Goal: Task Accomplishment & Management: Complete application form

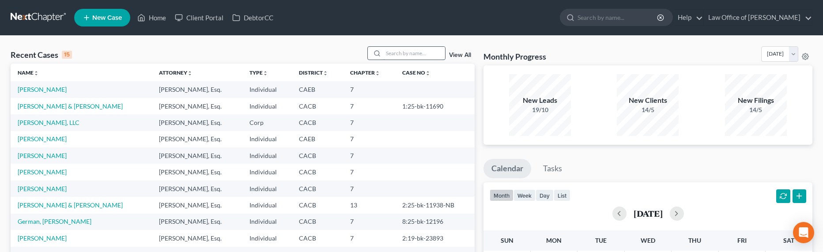
click at [408, 57] on input "search" at bounding box center [414, 53] width 62 height 13
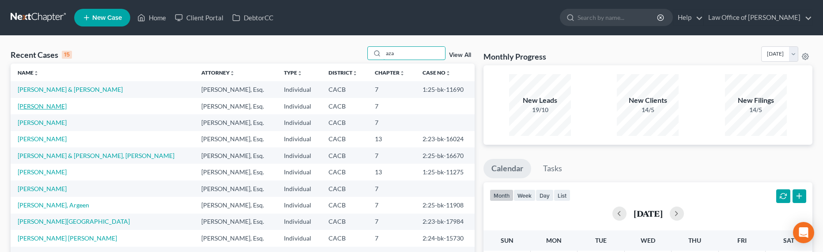
type input "aza"
click at [33, 105] on link "[PERSON_NAME]" at bounding box center [42, 106] width 49 height 8
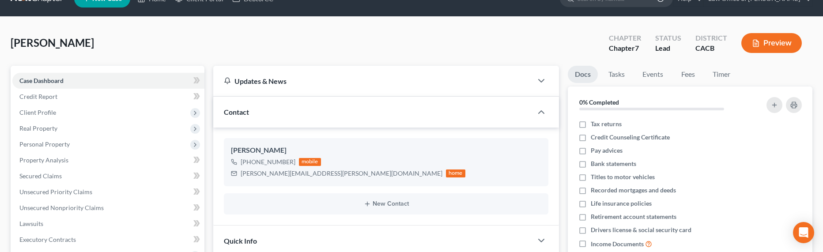
scroll to position [19, 0]
click at [397, 204] on button "New Contact" at bounding box center [386, 203] width 310 height 7
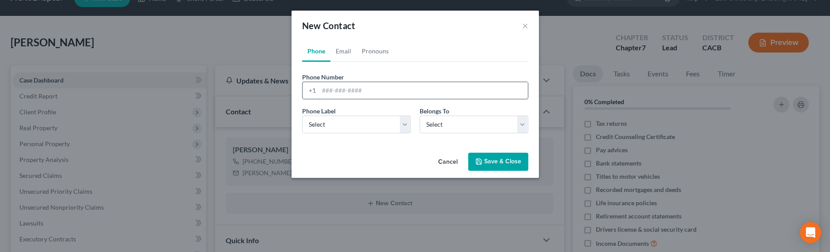
click at [333, 92] on input "tel" at bounding box center [423, 90] width 209 height 17
type input "[PHONE_NUMBER]"
click at [324, 128] on select "Select Mobile Home Work Other" at bounding box center [356, 125] width 109 height 18
select select "3"
click at [302, 116] on select "Select Mobile Home Work Other" at bounding box center [356, 125] width 109 height 18
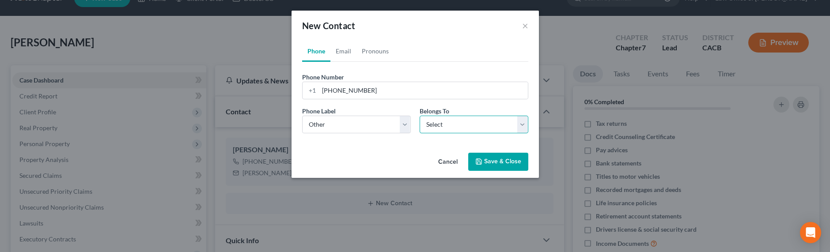
click at [435, 122] on select "Select Client Other" at bounding box center [474, 125] width 109 height 18
select select "1"
click at [420, 116] on select "Select Client Other" at bounding box center [474, 125] width 109 height 18
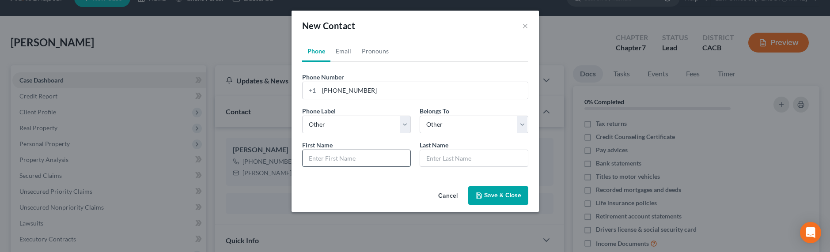
click at [334, 156] on input "text" at bounding box center [357, 158] width 108 height 17
type input "[PERSON_NAME]"
type input "Wife"
click at [487, 191] on button "Save & Close" at bounding box center [498, 195] width 60 height 19
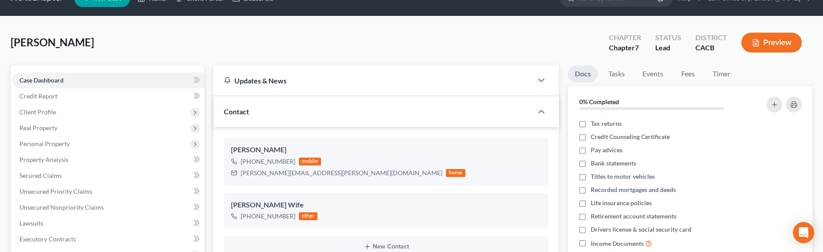
click at [39, 48] on span "[PERSON_NAME]" at bounding box center [52, 42] width 83 height 13
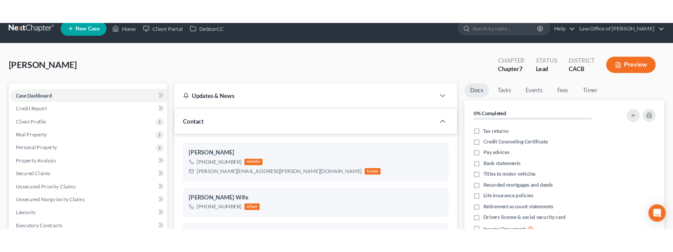
scroll to position [0, 0]
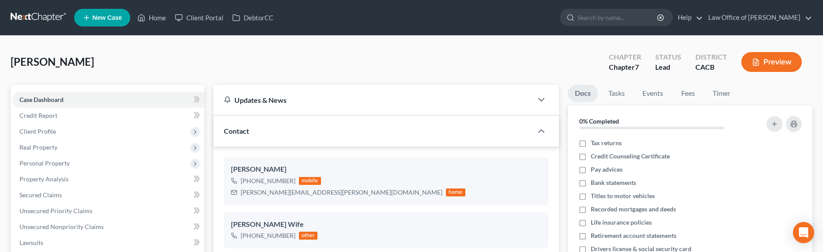
click at [89, 16] on icon at bounding box center [87, 17] width 8 height 11
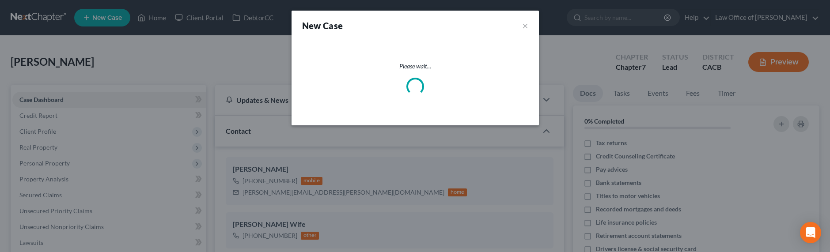
select select "7"
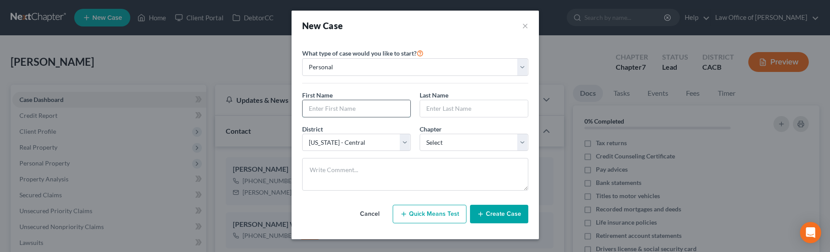
click at [338, 104] on input "text" at bounding box center [357, 108] width 108 height 17
type input "Raffi"
type input "Karikian"
click at [456, 143] on select "Select 7 11 12 13" at bounding box center [474, 143] width 109 height 18
select select "0"
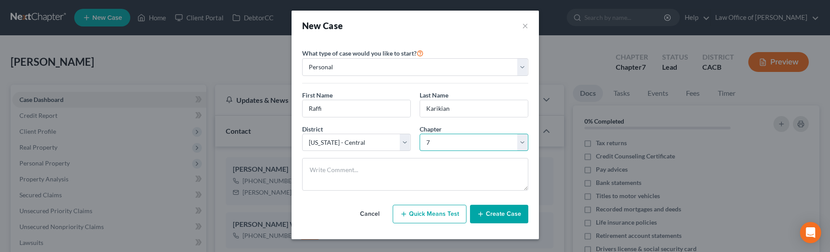
click at [420, 134] on select "Select 7 11 12 13" at bounding box center [474, 143] width 109 height 18
click at [502, 218] on button "Create Case" at bounding box center [499, 214] width 58 height 19
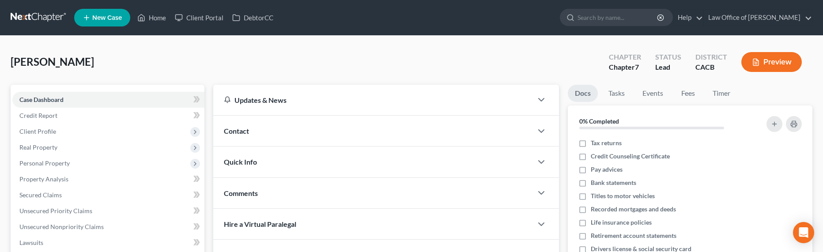
click at [246, 133] on span "Contact" at bounding box center [236, 131] width 25 height 8
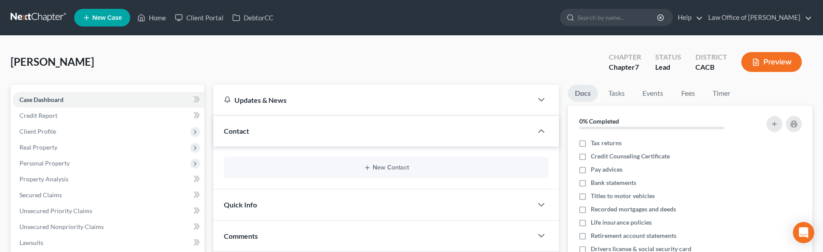
click at [401, 177] on div "New Contact" at bounding box center [386, 167] width 325 height 21
click at [401, 169] on button "New Contact" at bounding box center [386, 167] width 310 height 7
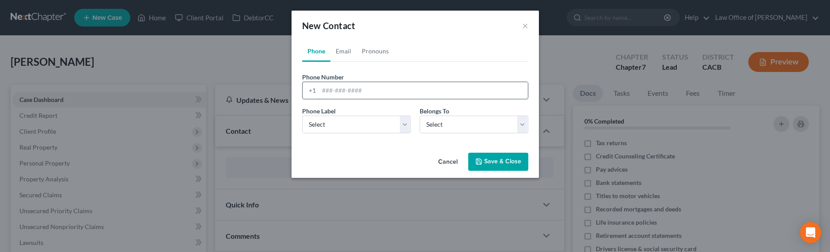
click at [336, 90] on input "tel" at bounding box center [423, 90] width 209 height 17
type input "[PHONE_NUMBER]"
click at [348, 129] on select "Select Mobile Home Work Other" at bounding box center [356, 125] width 109 height 18
select select "0"
click at [302, 116] on select "Select Mobile Home Work Other" at bounding box center [356, 125] width 109 height 18
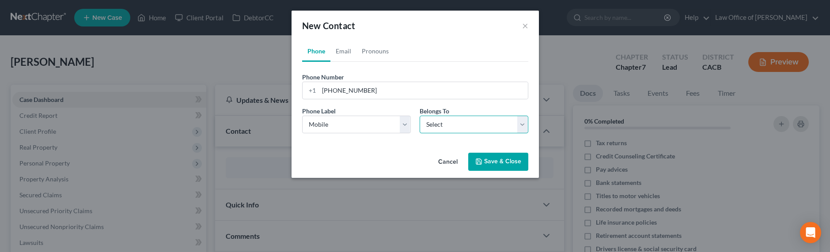
click at [457, 122] on select "Select Client Other" at bounding box center [474, 125] width 109 height 18
select select "0"
click at [420, 116] on select "Select Client Other" at bounding box center [474, 125] width 109 height 18
click at [347, 53] on link "Email" at bounding box center [343, 51] width 26 height 21
click at [347, 88] on input "email" at bounding box center [423, 90] width 209 height 17
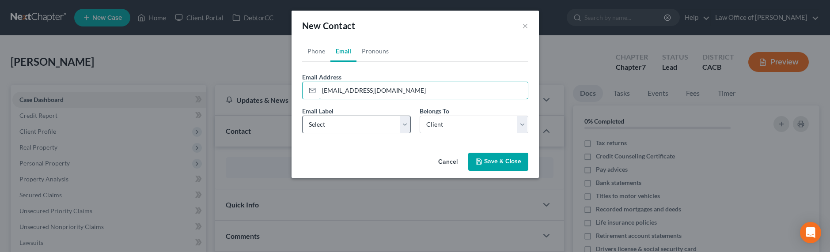
type input "[EMAIL_ADDRESS][DOMAIN_NAME]"
click at [322, 123] on select "Select Home Work Other" at bounding box center [356, 125] width 109 height 18
select select "0"
click at [302, 116] on select "Select Home Work Other" at bounding box center [356, 125] width 109 height 18
click at [502, 166] on button "Save & Close" at bounding box center [498, 162] width 60 height 19
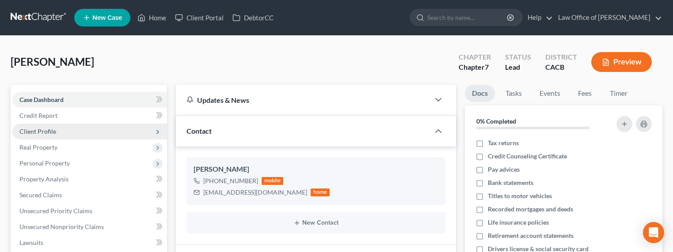
click at [42, 132] on span "Client Profile" at bounding box center [37, 132] width 37 height 8
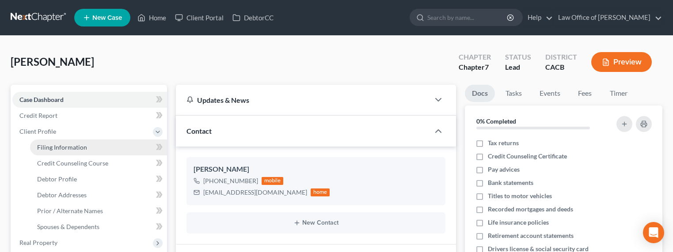
click at [49, 147] on span "Filing Information" at bounding box center [62, 148] width 50 height 8
select select "1"
select select "0"
select select "7"
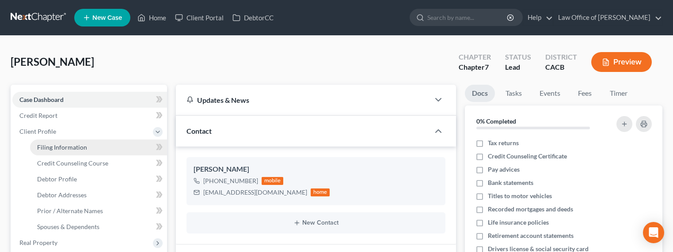
select select "4"
select select "0"
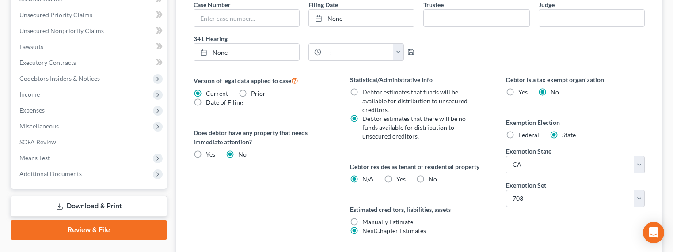
scroll to position [357, 0]
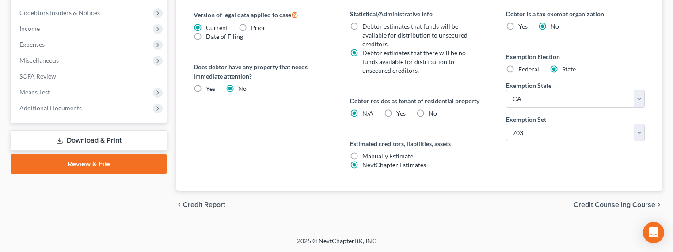
click at [396, 114] on label "Yes Yes" at bounding box center [400, 113] width 9 height 9
click at [400, 114] on input "Yes Yes" at bounding box center [403, 112] width 6 height 6
radio input "true"
radio input "false"
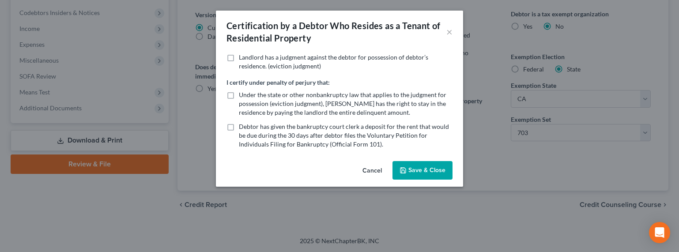
click at [418, 170] on button "Save & Close" at bounding box center [423, 170] width 60 height 19
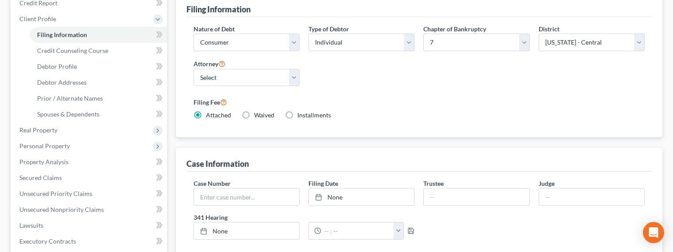
scroll to position [0, 0]
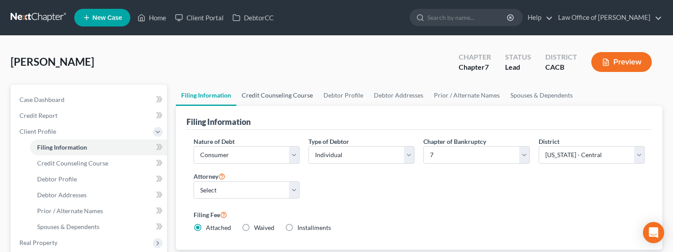
click at [278, 98] on link "Credit Counseling Course" at bounding box center [277, 95] width 82 height 21
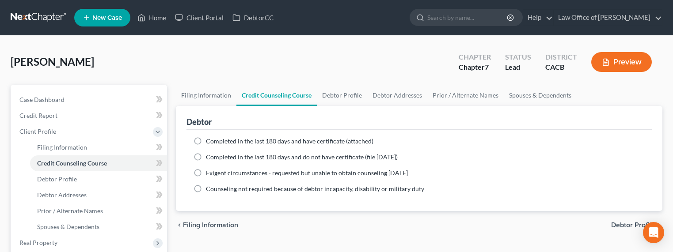
click at [248, 140] on span "Completed in the last 180 days and have certificate (attached)" at bounding box center [289, 141] width 167 height 8
click at [215, 140] on input "Completed in the last 180 days and have certificate (attached)" at bounding box center [212, 140] width 6 height 6
radio input "true"
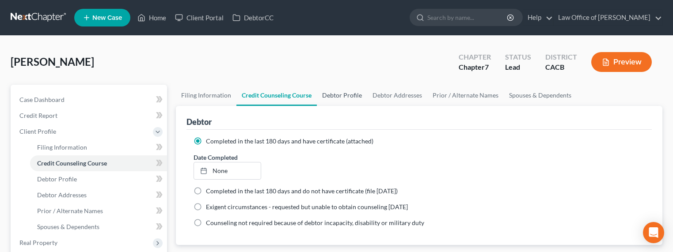
click at [338, 97] on link "Debtor Profile" at bounding box center [342, 95] width 50 height 21
select select "0"
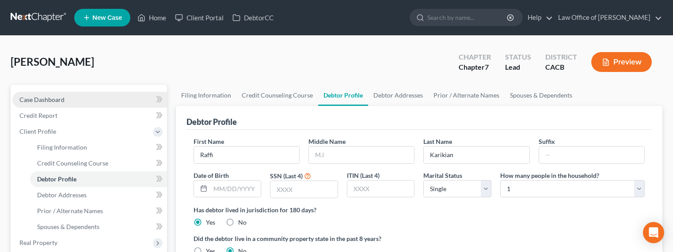
click at [68, 98] on link "Case Dashboard" at bounding box center [89, 100] width 155 height 16
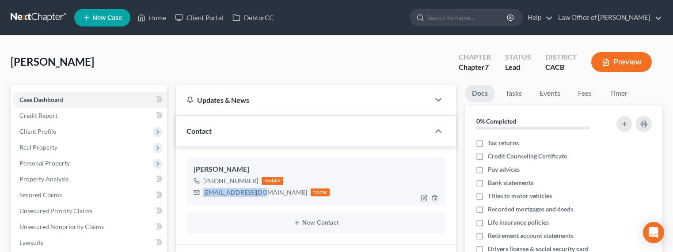
drag, startPoint x: 259, startPoint y: 194, endPoint x: 199, endPoint y: 193, distance: 60.5
click at [199, 193] on div "[EMAIL_ADDRESS][DOMAIN_NAME] home" at bounding box center [261, 192] width 136 height 11
copy div "[EMAIL_ADDRESS][DOMAIN_NAME]"
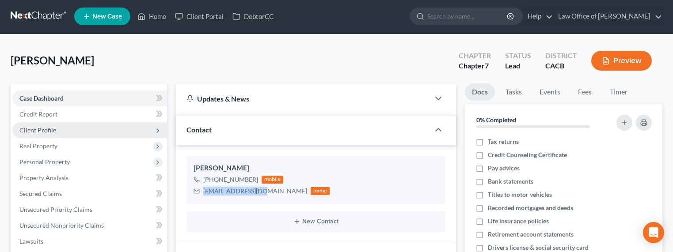
scroll to position [2, 0]
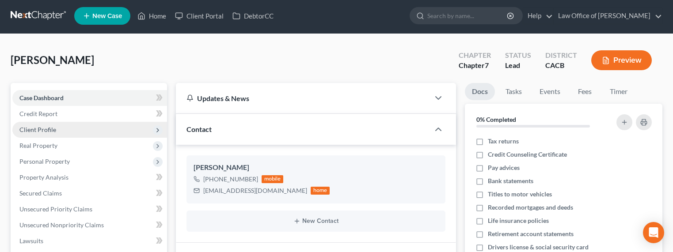
click at [35, 129] on span "Client Profile" at bounding box center [37, 130] width 37 height 8
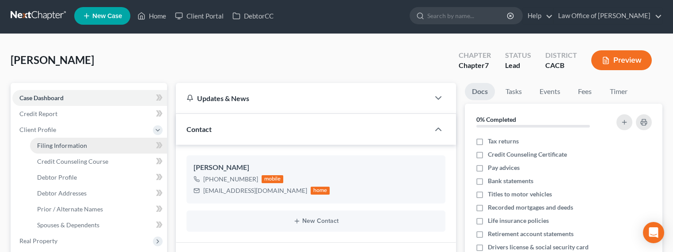
click at [60, 144] on span "Filing Information" at bounding box center [62, 146] width 50 height 8
select select "1"
select select "0"
select select "7"
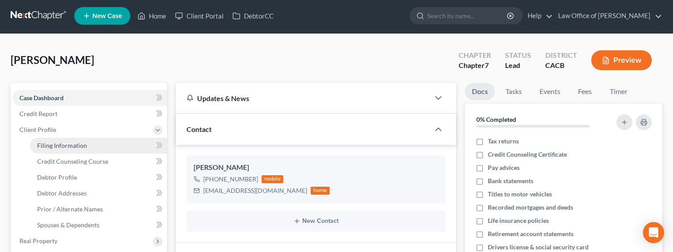
select select "0"
select select "4"
select select "0"
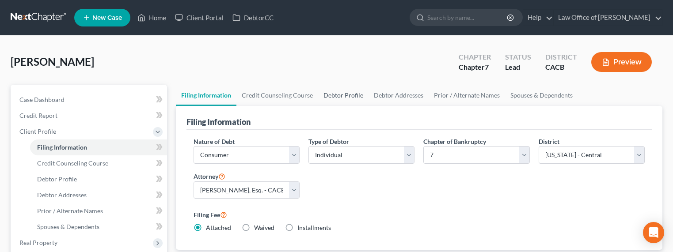
click at [334, 96] on link "Debtor Profile" at bounding box center [343, 95] width 50 height 21
select select "0"
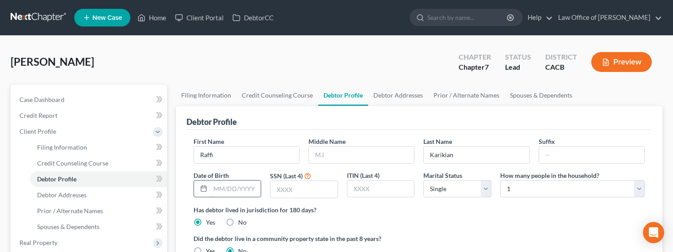
click at [234, 188] on input "text" at bounding box center [235, 189] width 51 height 17
type input "[DATE]"
type input "2194"
click at [554, 188] on select "Select 1 2 3 4 5 6 7 8 9 10 11 12 13 14 15 16 17 18 19 20" at bounding box center [572, 189] width 144 height 18
click at [380, 92] on link "Debtor Addresses" at bounding box center [398, 95] width 60 height 21
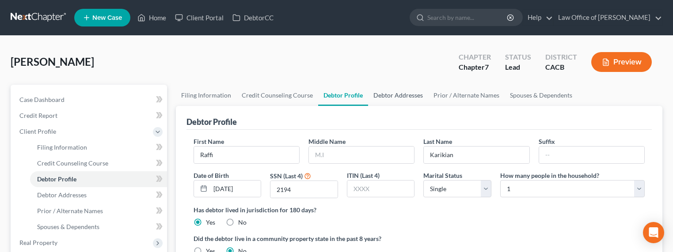
select select "0"
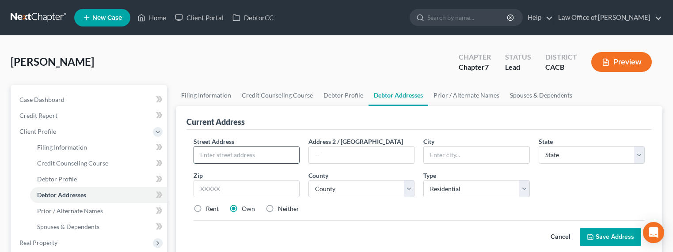
click at [246, 152] on input "text" at bounding box center [246, 155] width 105 height 17
type input "[STREET_ADDRESS]"
type input "91107"
type input "[GEOGRAPHIC_DATA]"
select select "4"
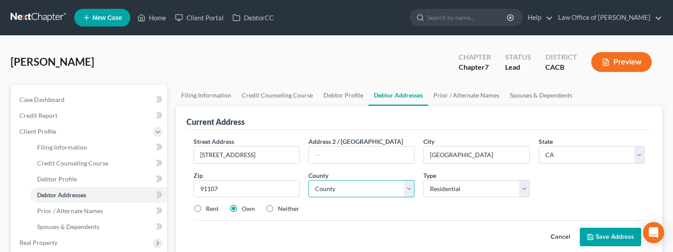
click at [373, 194] on select "County" at bounding box center [361, 189] width 106 height 18
select select "18"
click at [308, 180] on select "County [GEOGRAPHIC_DATA] [GEOGRAPHIC_DATA] [GEOGRAPHIC_DATA] [GEOGRAPHIC_DATA] …" at bounding box center [361, 189] width 106 height 18
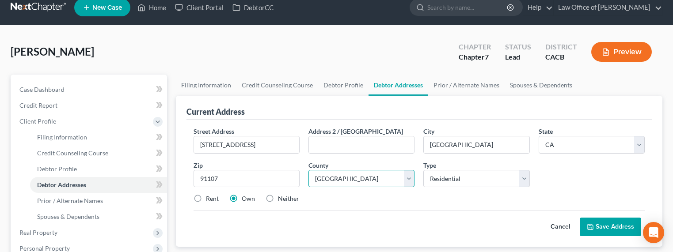
scroll to position [19, 0]
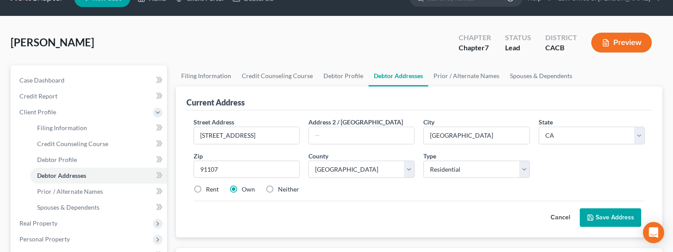
click at [213, 190] on label "Rent" at bounding box center [212, 189] width 13 height 9
click at [213, 190] on input "Rent" at bounding box center [212, 188] width 6 height 6
radio input "true"
click at [612, 214] on button "Save Address" at bounding box center [609, 217] width 61 height 19
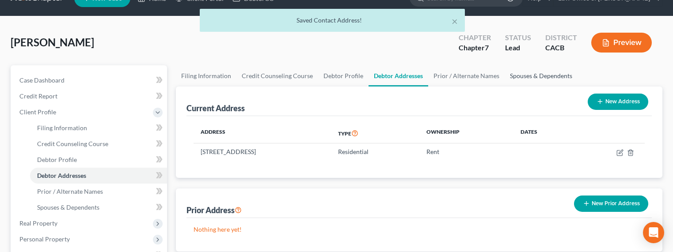
click at [521, 76] on link "Spouses & Dependents" at bounding box center [540, 75] width 73 height 21
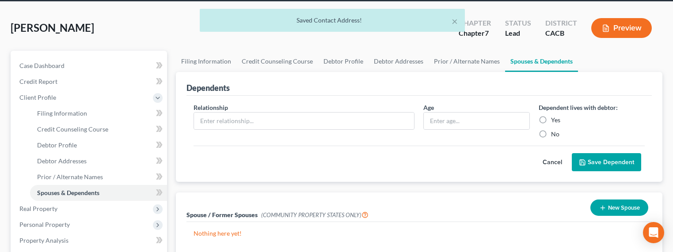
scroll to position [41, 0]
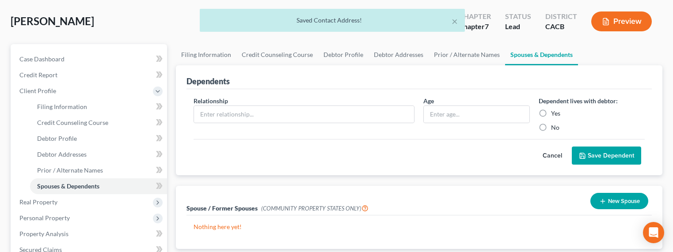
click at [602, 201] on line "button" at bounding box center [602, 201] width 4 height 0
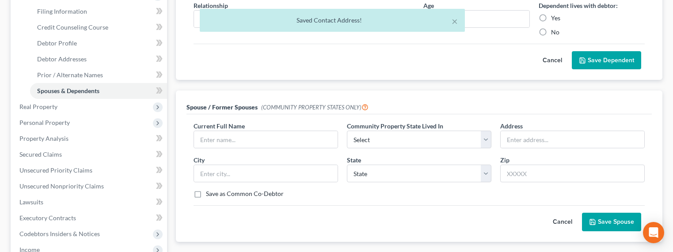
scroll to position [143, 0]
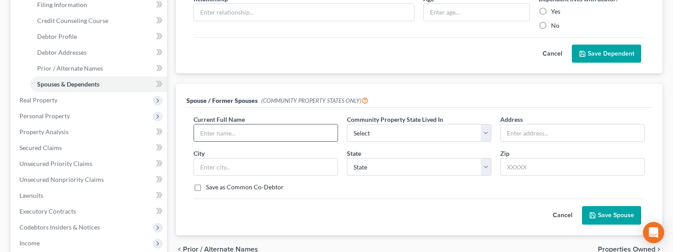
click at [243, 134] on input "text" at bounding box center [266, 133] width 144 height 17
type input "[PERSON_NAME] (Separated)"
select select "1"
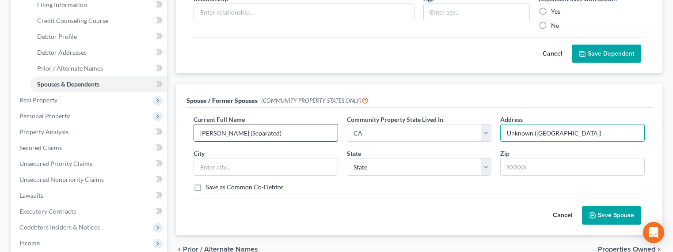
type input "Unknown ([GEOGRAPHIC_DATA])"
click at [596, 216] on button "Save Spouse" at bounding box center [611, 215] width 59 height 19
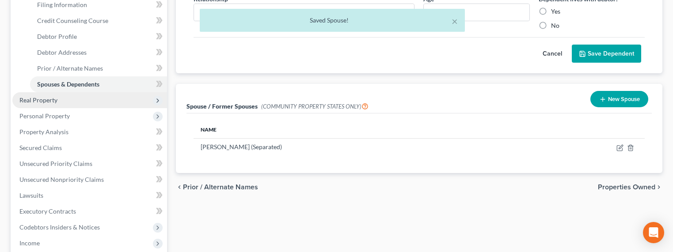
click at [42, 99] on span "Real Property" at bounding box center [38, 100] width 38 height 8
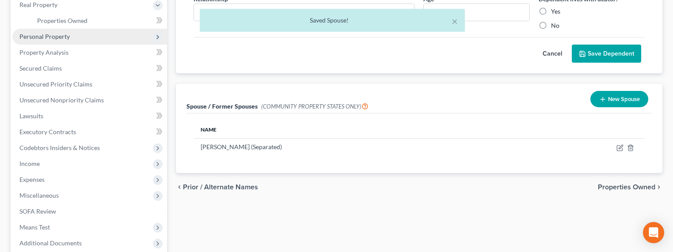
click at [32, 38] on span "Personal Property" at bounding box center [44, 37] width 50 height 8
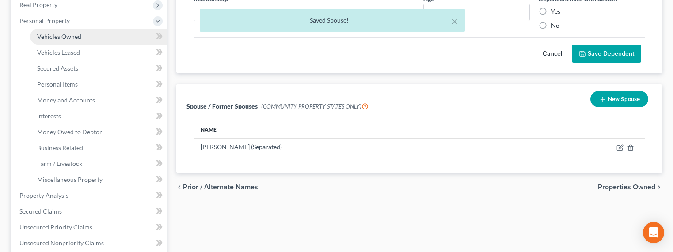
click at [51, 36] on span "Vehicles Owned" at bounding box center [59, 37] width 44 height 8
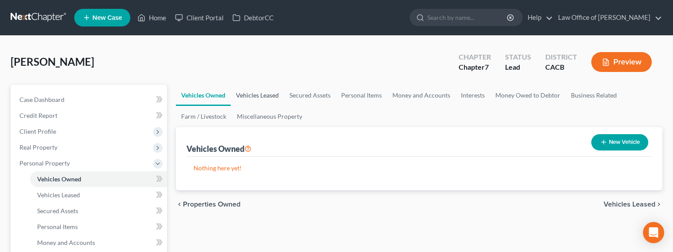
click at [262, 96] on link "Vehicles Leased" at bounding box center [257, 95] width 53 height 21
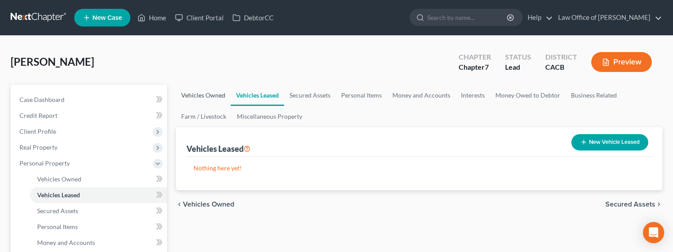
click at [218, 94] on link "Vehicles Owned" at bounding box center [203, 95] width 55 height 21
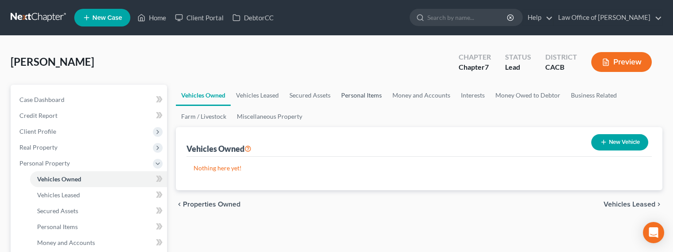
click at [347, 98] on link "Personal Items" at bounding box center [361, 95] width 51 height 21
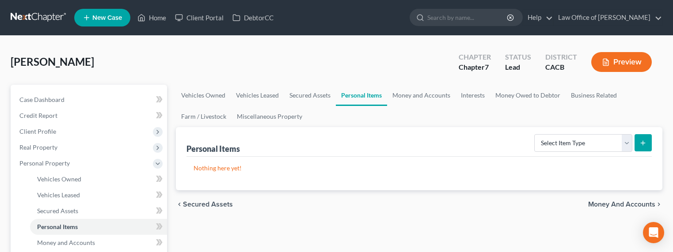
scroll to position [2, 0]
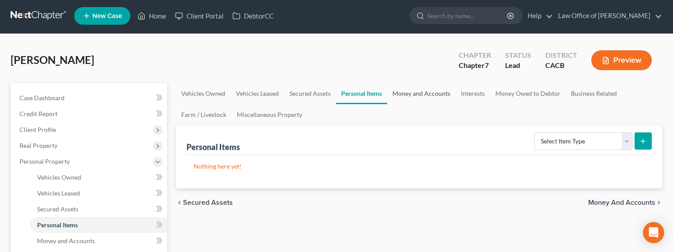
click at [416, 95] on link "Money and Accounts" at bounding box center [421, 93] width 68 height 21
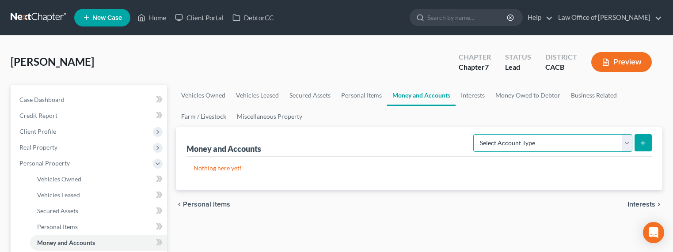
click at [528, 140] on select "Select Account Type Brokerage Cash on Hand Certificates of Deposit Checking Acc…" at bounding box center [552, 143] width 159 height 18
select select "cash_on_hand"
click at [475, 134] on select "Select Account Type Brokerage Cash on Hand Certificates of Deposit Checking Acc…" at bounding box center [552, 143] width 159 height 18
click at [641, 141] on icon "submit" at bounding box center [642, 143] width 7 height 7
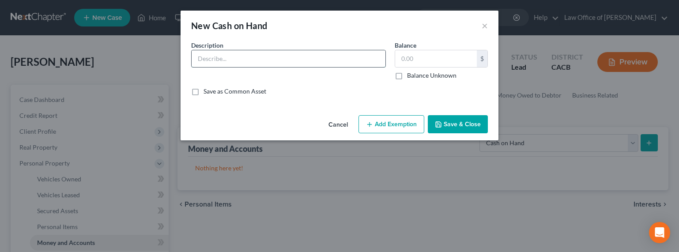
click at [280, 56] on input "text" at bounding box center [289, 58] width 194 height 17
type input "Cash on hand"
click at [419, 53] on input "text" at bounding box center [436, 58] width 82 height 17
type input "100"
click at [397, 130] on button "Add Exemption" at bounding box center [392, 124] width 66 height 19
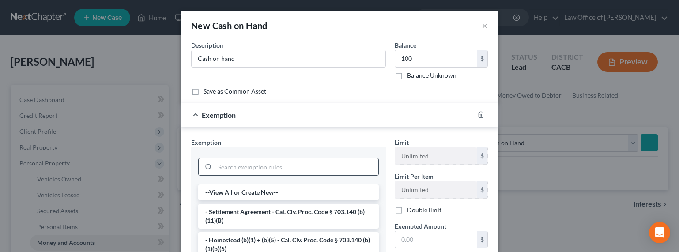
click at [276, 165] on input "search" at bounding box center [296, 167] width 163 height 17
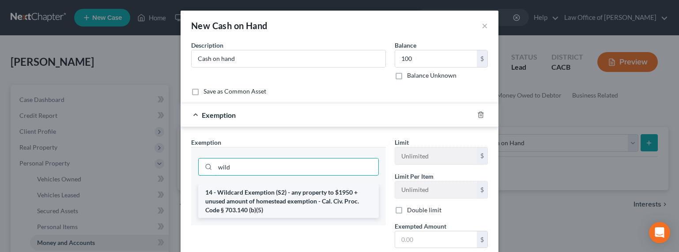
type input "wild"
click at [253, 197] on li "14 - Wildcard Exemption (S2) - any property to $1950 + unused amount of homeste…" at bounding box center [288, 202] width 181 height 34
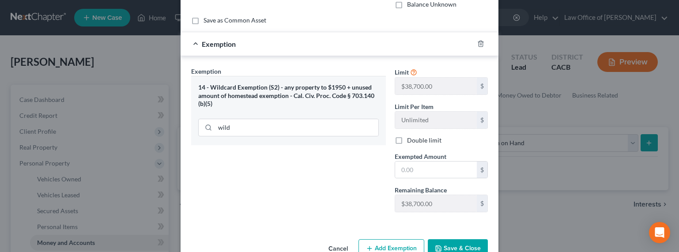
scroll to position [89, 0]
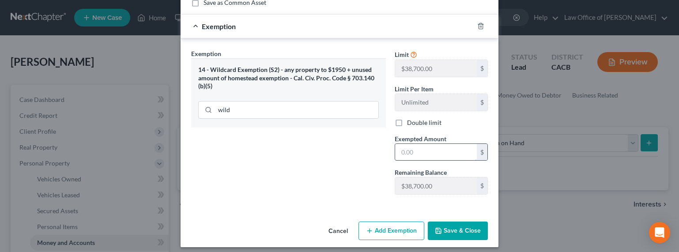
click at [409, 153] on input "text" at bounding box center [436, 152] width 82 height 17
type input "100"
click at [459, 232] on button "Save & Close" at bounding box center [458, 231] width 60 height 19
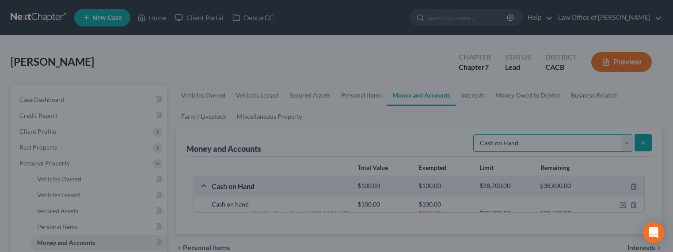
click at [500, 141] on select "Select Account Type Brokerage Cash on Hand Certificates of Deposit Checking Acc…" at bounding box center [552, 143] width 159 height 18
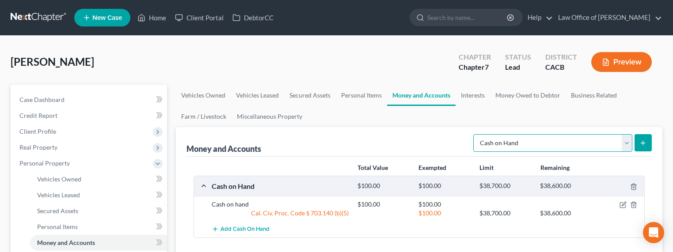
select select "checking"
click at [475, 134] on select "Select Account Type Brokerage Cash on Hand Certificates of Deposit Checking Acc…" at bounding box center [552, 143] width 159 height 18
click at [642, 143] on icon "submit" at bounding box center [642, 143] width 7 height 7
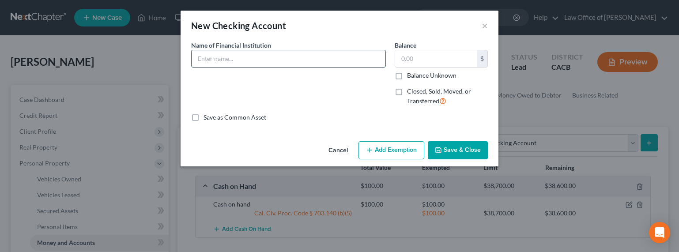
click at [298, 61] on input "text" at bounding box center [289, 58] width 194 height 17
drag, startPoint x: 296, startPoint y: 79, endPoint x: 378, endPoint y: 86, distance: 82.0
click at [298, 80] on div "Name of Financial Institution * Bank of America (" at bounding box center [289, 77] width 204 height 72
click at [302, 60] on input "Bank of America (" at bounding box center [289, 58] width 194 height 17
click at [427, 61] on input "text" at bounding box center [436, 58] width 82 height 17
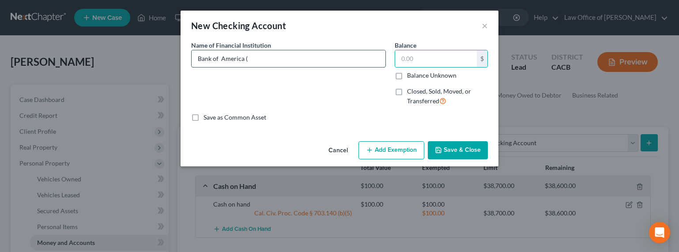
click at [261, 63] on input "Bank of America (" at bounding box center [289, 58] width 194 height 17
type input "Bank of America (Checking)"
click at [401, 152] on button "Add Exemption" at bounding box center [392, 150] width 66 height 19
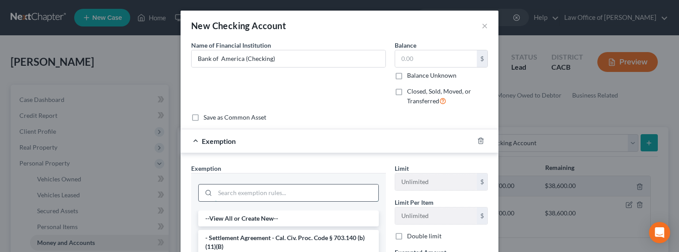
click at [298, 199] on input "search" at bounding box center [296, 193] width 163 height 17
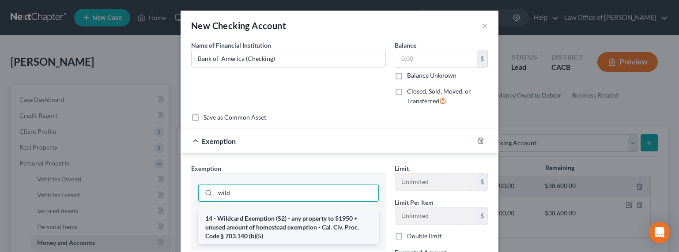
type input "wild"
click at [308, 226] on li "14 - Wildcard Exemption (S2) - any property to $1950 + unused amount of homeste…" at bounding box center [288, 228] width 181 height 34
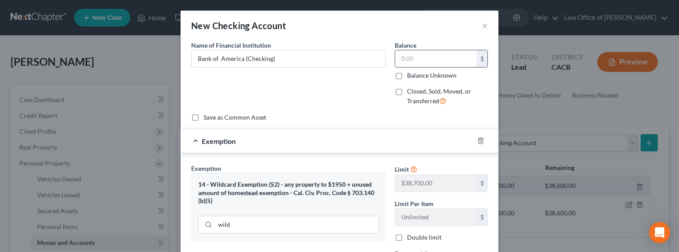
click at [421, 61] on input "text" at bounding box center [436, 58] width 82 height 17
type input "500"
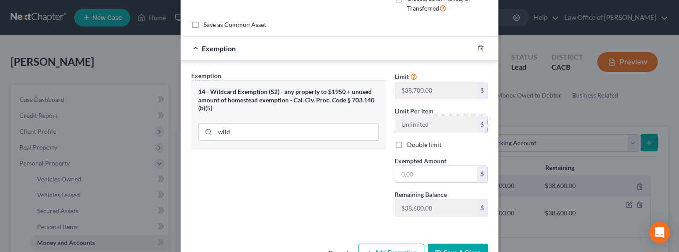
scroll to position [99, 0]
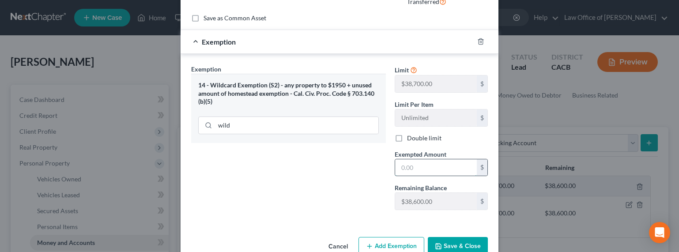
click at [417, 164] on input "text" at bounding box center [436, 167] width 82 height 17
type input "500"
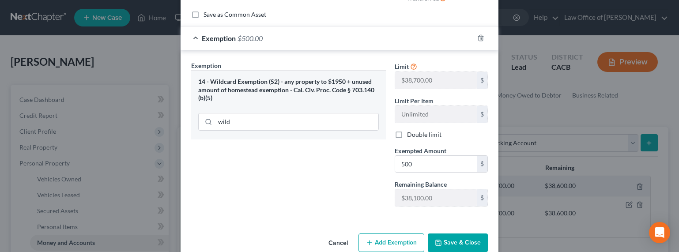
click at [453, 240] on button "Save & Close" at bounding box center [458, 243] width 60 height 19
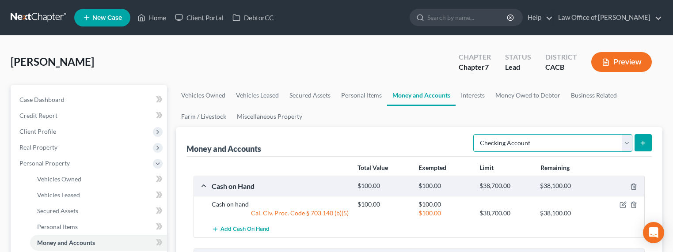
click at [539, 143] on select "Select Account Type Brokerage Cash on Hand Certificates of Deposit Checking Acc…" at bounding box center [552, 143] width 159 height 18
select select "savings"
click at [475, 134] on select "Select Account Type Brokerage Cash on Hand Certificates of Deposit Checking Acc…" at bounding box center [552, 143] width 159 height 18
click at [640, 140] on icon "submit" at bounding box center [642, 143] width 7 height 7
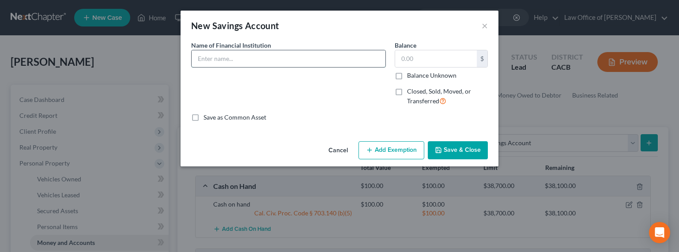
click at [277, 57] on input "text" at bounding box center [289, 58] width 194 height 17
type input "Bank of America (Savings)"
type input "100"
click at [392, 153] on button "Add Exemption" at bounding box center [392, 150] width 66 height 19
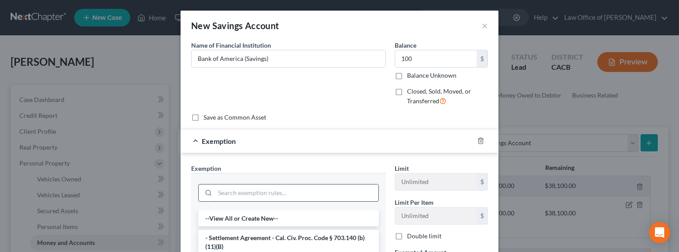
click at [271, 197] on input "search" at bounding box center [296, 193] width 163 height 17
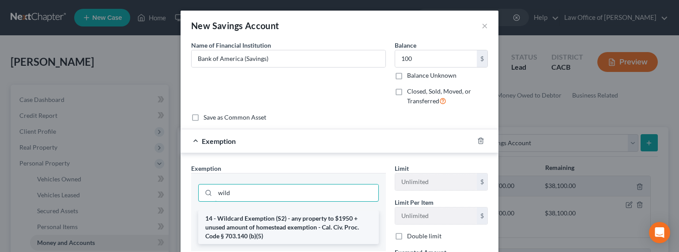
type input "wild"
click at [259, 223] on li "14 - Wildcard Exemption (S2) - any property to $1950 + unused amount of homeste…" at bounding box center [288, 228] width 181 height 34
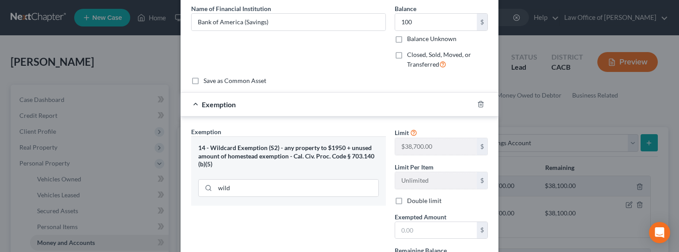
scroll to position [99, 0]
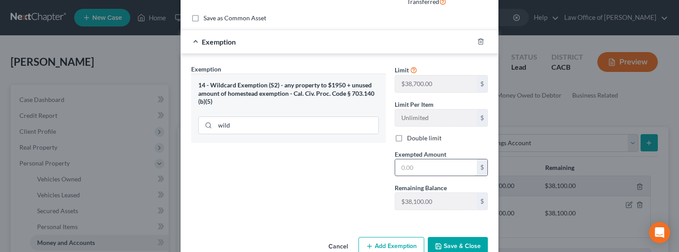
click at [403, 167] on input "text" at bounding box center [436, 167] width 82 height 17
type input "100"
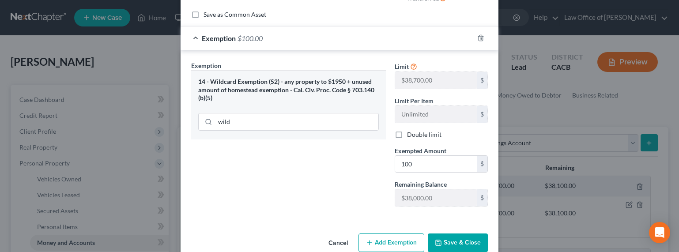
click at [453, 239] on button "Save & Close" at bounding box center [458, 243] width 60 height 19
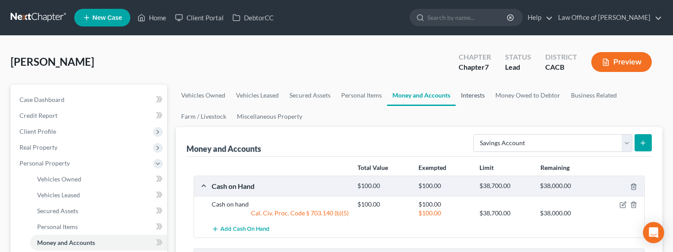
click at [467, 97] on link "Interests" at bounding box center [472, 95] width 34 height 21
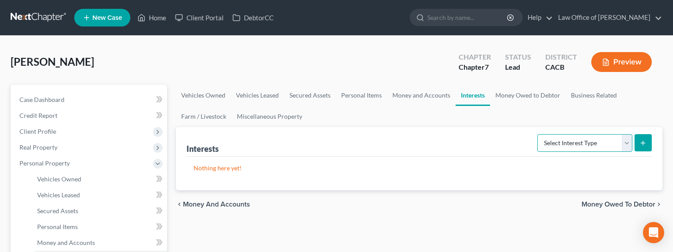
click at [606, 144] on select "Select Interest Type 401K Annuity Bond Education IRA Government Bond Government…" at bounding box center [584, 143] width 95 height 18
select select "term_life_insurance"
click at [538, 134] on select "Select Interest Type 401K Annuity Bond Education IRA Government Bond Government…" at bounding box center [584, 143] width 95 height 18
click at [638, 145] on button "submit" at bounding box center [642, 142] width 17 height 17
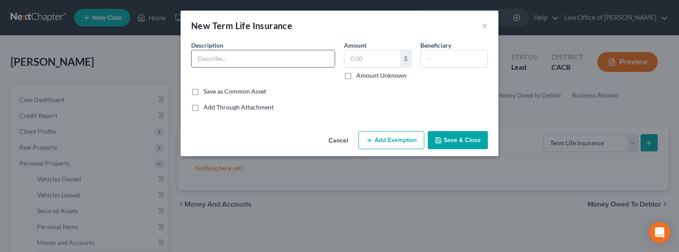
click at [257, 56] on input "text" at bounding box center [263, 58] width 143 height 17
type input "AAA Term Life"
type input "0.00"
type input "Son"
click at [481, 143] on button "Save & Close" at bounding box center [458, 140] width 60 height 19
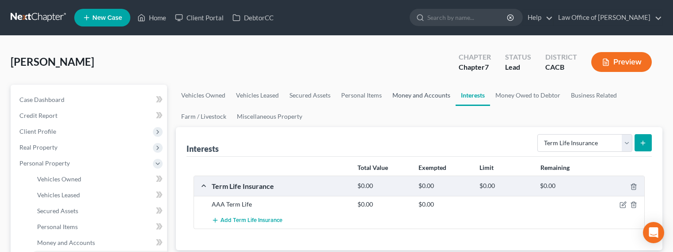
click at [424, 95] on link "Money and Accounts" at bounding box center [421, 95] width 68 height 21
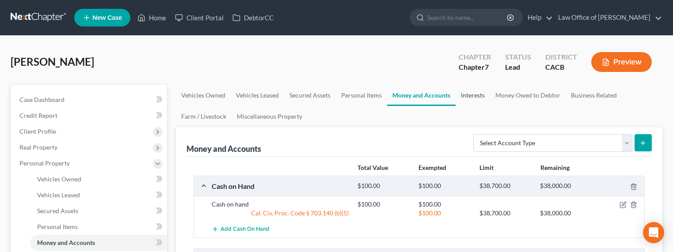
click at [477, 98] on link "Interests" at bounding box center [472, 95] width 34 height 21
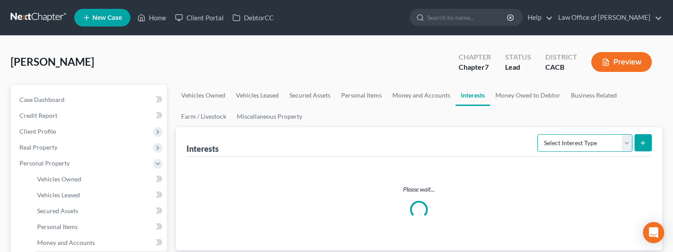
click at [577, 142] on select "Select Interest Type 401K Annuity Bond Education IRA Government Bond Government…" at bounding box center [584, 143] width 95 height 18
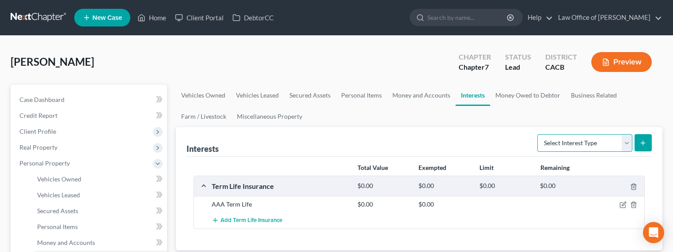
select select "incorporated_business"
click at [538, 134] on select "Select Interest Type 401K Annuity Bond Education IRA Government Bond Government…" at bounding box center [584, 143] width 95 height 18
click at [647, 148] on button "submit" at bounding box center [642, 142] width 17 height 17
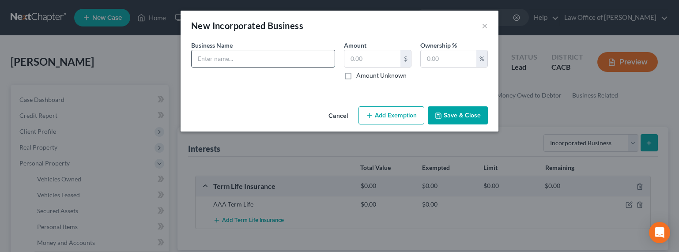
click at [295, 62] on input "text" at bounding box center [263, 58] width 143 height 17
type input "Ruby Transportation Inc. (trucking / logistics) ceased operation 2024"
click at [356, 77] on label "Amount Unknown" at bounding box center [381, 75] width 50 height 9
click at [360, 77] on input "Amount Unknown" at bounding box center [363, 74] width 6 height 6
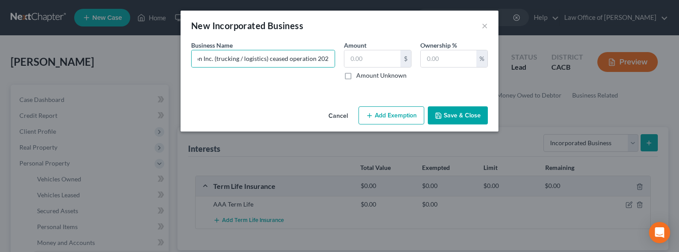
checkbox input "true"
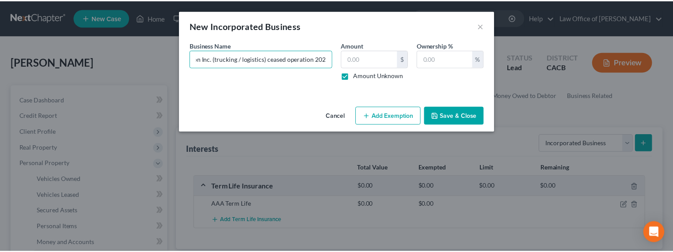
scroll to position [0, 0]
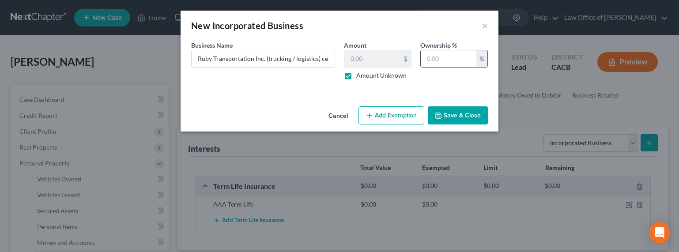
click at [450, 56] on input "text" at bounding box center [449, 58] width 56 height 17
type input "100"
click at [467, 114] on button "Save & Close" at bounding box center [458, 115] width 60 height 19
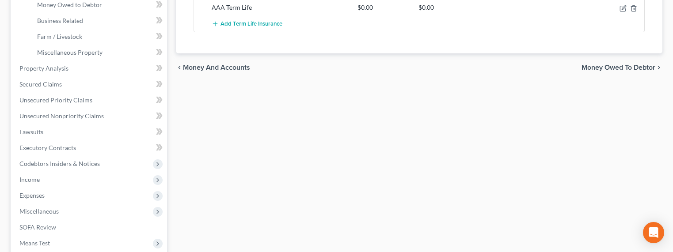
scroll to position [375, 0]
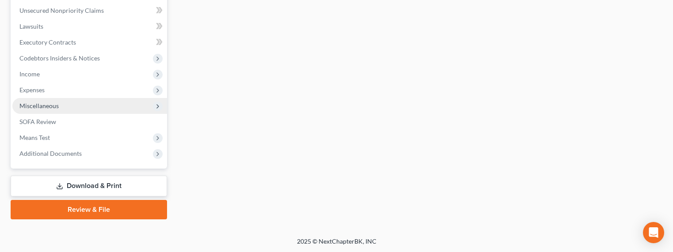
click at [38, 106] on span "Miscellaneous" at bounding box center [38, 106] width 39 height 8
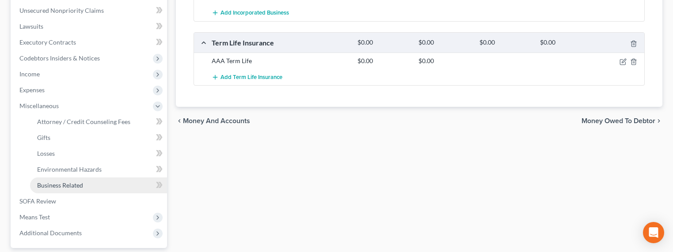
click at [56, 187] on span "Business Related" at bounding box center [60, 186] width 46 height 8
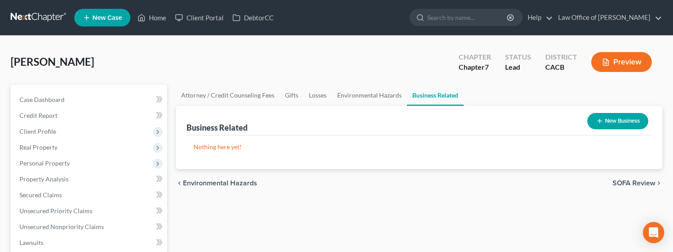
click at [598, 120] on icon "button" at bounding box center [599, 120] width 7 height 7
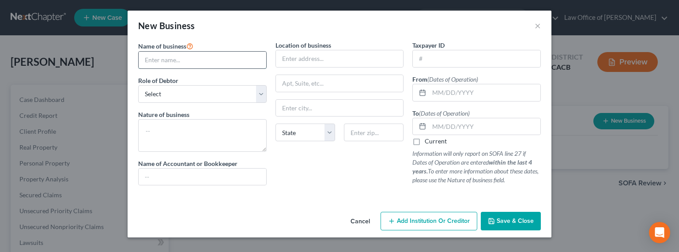
click at [177, 57] on input "text" at bounding box center [203, 60] width 128 height 17
type input "Ruby Transportation Inc."
select select "officer"
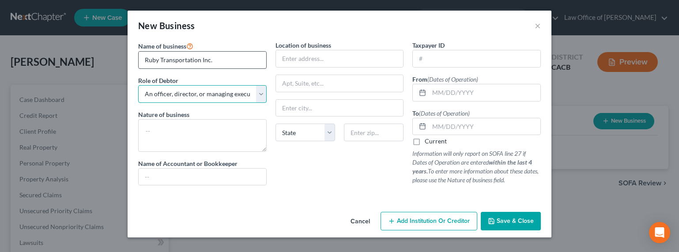
click at [138, 85] on select "Select A member of a limited liability company (LLC) or limited liability partn…" at bounding box center [202, 94] width 129 height 18
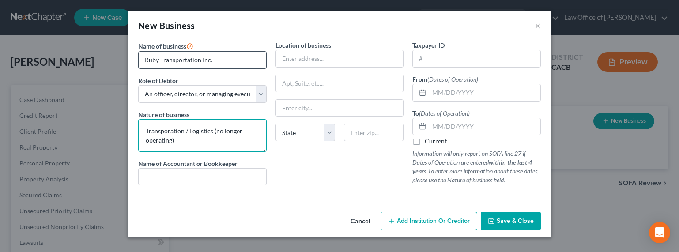
type textarea "Transporation / Logistics (no longer operating)"
type input "CPA/Accountant"
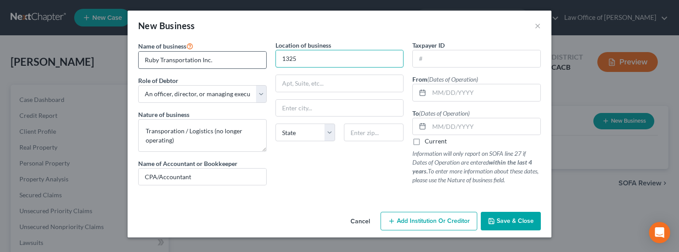
type input "[STREET_ADDRESS]"
type input "91107"
type input "[GEOGRAPHIC_DATA]"
select select "4"
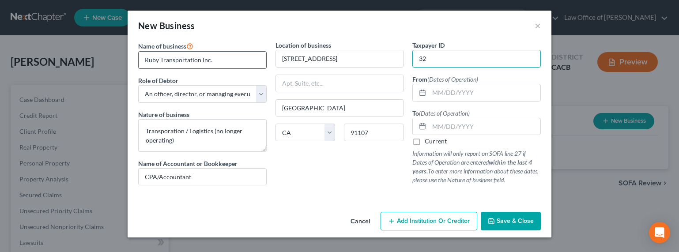
type input "3"
type input "89-920021"
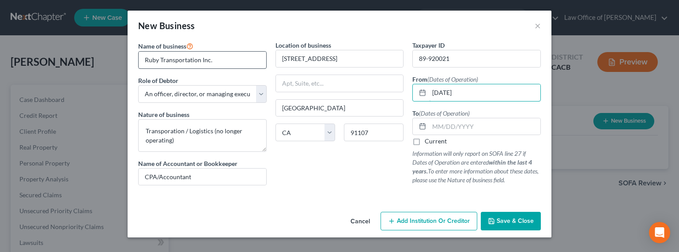
type input "[DATE]"
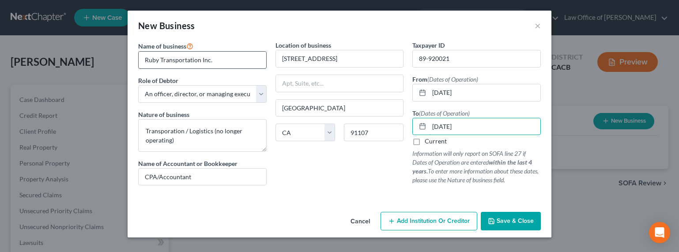
type input "[DATE]"
click at [523, 216] on button "Save & Close" at bounding box center [511, 221] width 60 height 19
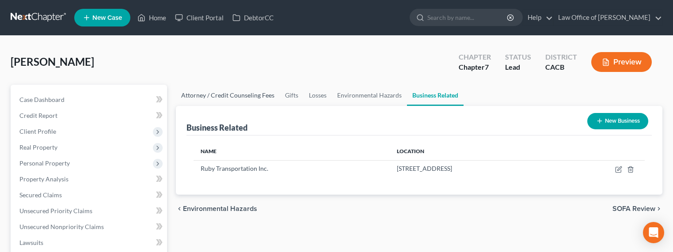
click at [201, 98] on link "Attorney / Credit Counseling Fees" at bounding box center [228, 95] width 104 height 21
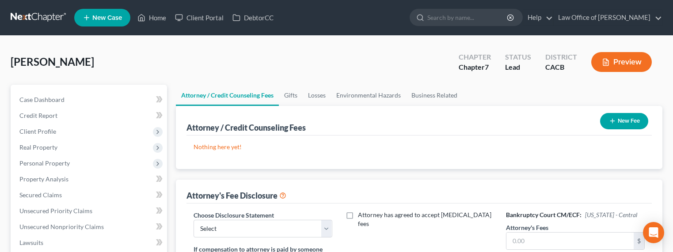
click at [622, 121] on button "New Fee" at bounding box center [624, 121] width 48 height 16
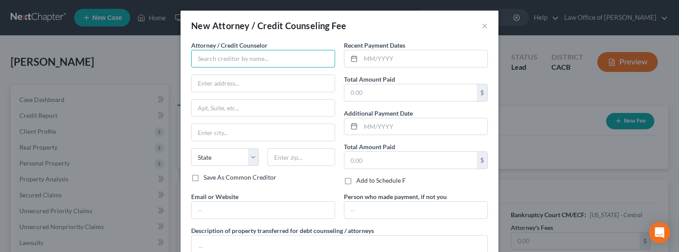
click at [209, 57] on input "text" at bounding box center [263, 59] width 144 height 18
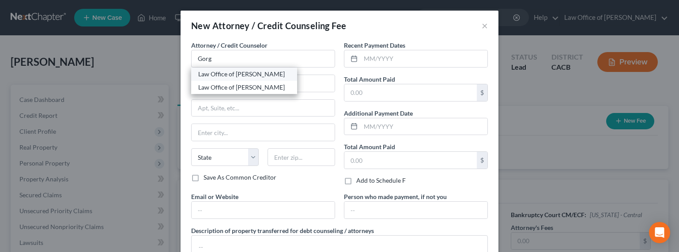
click at [232, 74] on div "Law Office of [PERSON_NAME]" at bounding box center [244, 74] width 92 height 9
type input "Law Office of [PERSON_NAME]"
type input "[STREET_ADDRESS][PERSON_NAME]"
type input "[GEOGRAPHIC_DATA]"
select select "4"
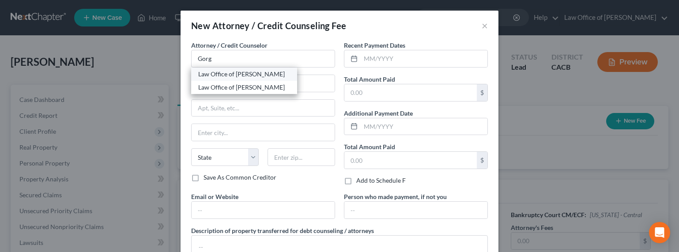
type input "91203"
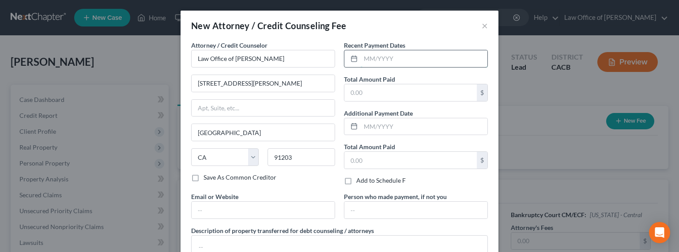
drag, startPoint x: 406, startPoint y: 62, endPoint x: 411, endPoint y: 58, distance: 6.4
click at [408, 60] on input "text" at bounding box center [424, 58] width 127 height 17
type input "09/2025"
type input "2,000"
click at [258, 213] on input "text" at bounding box center [263, 210] width 143 height 17
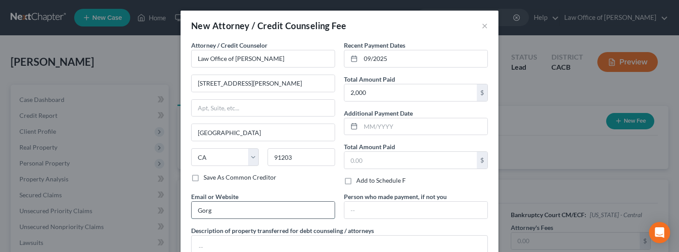
type input "[DOMAIN_NAME]"
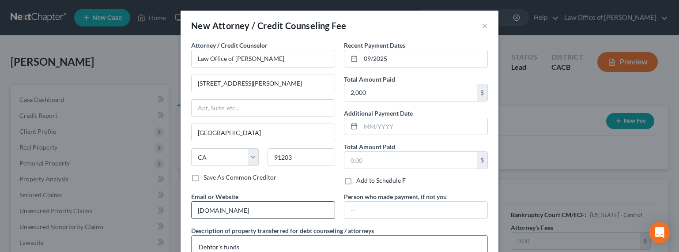
type textarea "Debtor's funds"
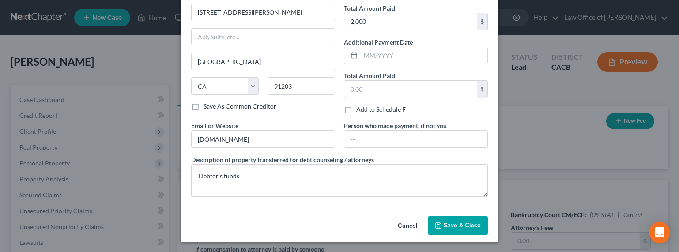
click at [464, 221] on button "Save & Close" at bounding box center [458, 225] width 60 height 19
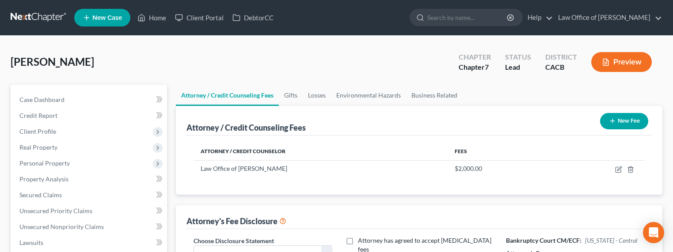
click at [626, 125] on button "New Fee" at bounding box center [624, 121] width 48 height 16
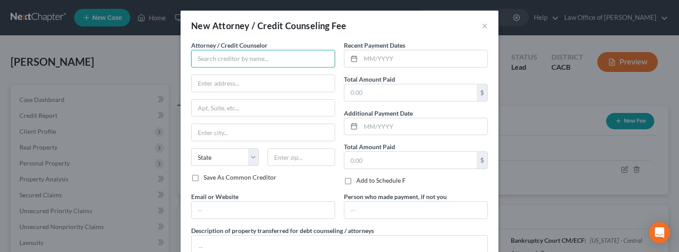
click at [223, 61] on input "text" at bounding box center [263, 59] width 144 height 18
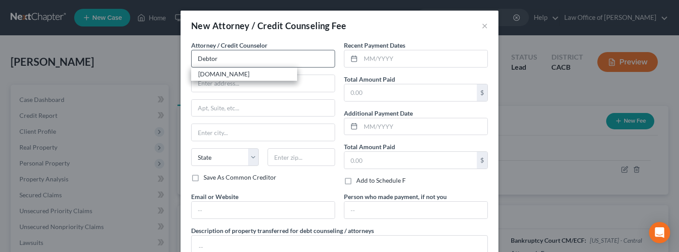
drag, startPoint x: 220, startPoint y: 72, endPoint x: 288, endPoint y: 64, distance: 68.9
click at [220, 72] on div "[DOMAIN_NAME]" at bounding box center [244, 74] width 92 height 9
type input "[DOMAIN_NAME]"
type input "Online Course"
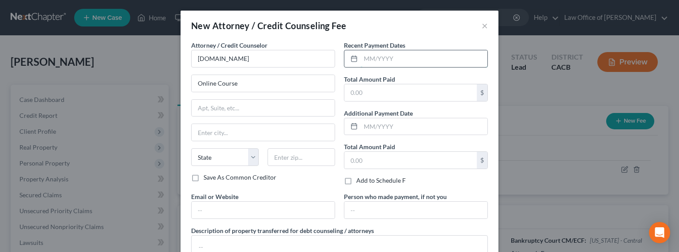
click at [379, 60] on input "text" at bounding box center [424, 58] width 127 height 17
type input "09/2025"
type input "14.95"
type input "[DOMAIN_NAME]"
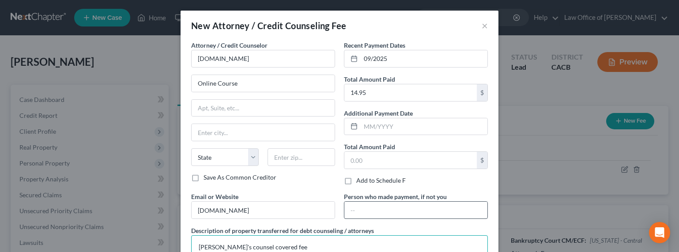
type textarea "[PERSON_NAME]'s counsel covered fee"
click at [374, 212] on input "text" at bounding box center [415, 210] width 143 height 17
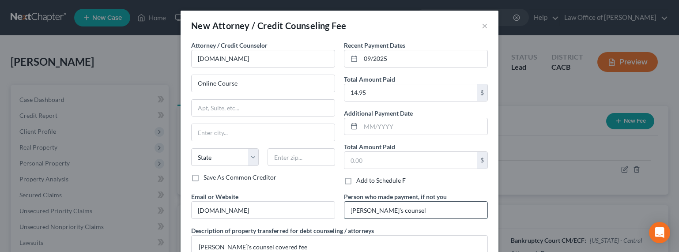
type input "[PERSON_NAME]'s counsel"
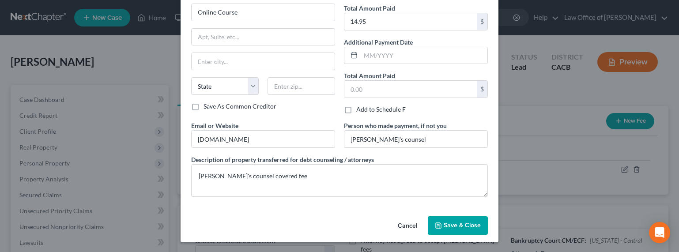
click at [457, 220] on button "Save & Close" at bounding box center [458, 225] width 60 height 19
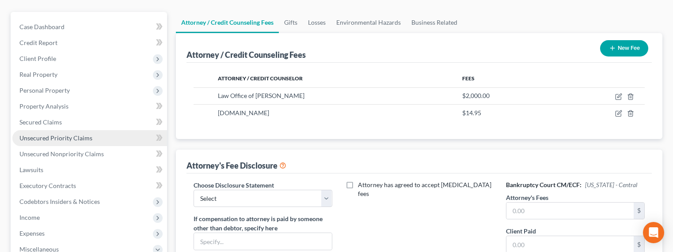
scroll to position [197, 0]
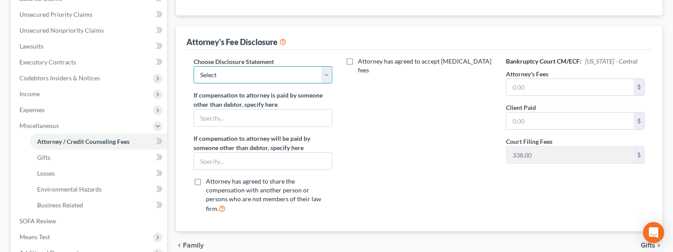
click at [218, 74] on select "Select Disclosure of Attorney Compensation" at bounding box center [262, 75] width 139 height 18
select select "0"
click at [193, 66] on select "Select Disclosure of Attorney Compensation" at bounding box center [262, 75] width 139 height 18
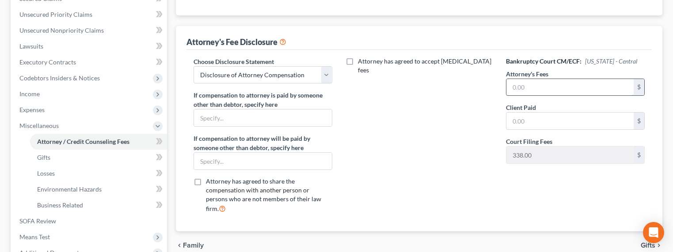
click at [526, 88] on input "text" at bounding box center [569, 87] width 127 height 17
type input "2,000"
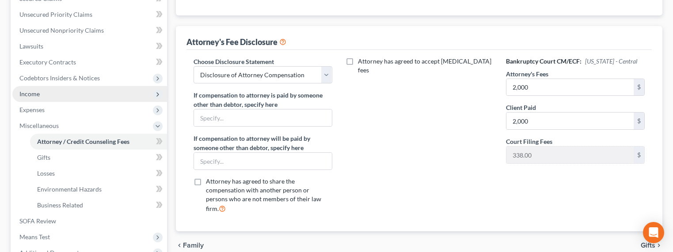
click at [40, 94] on span "Income" at bounding box center [89, 94] width 155 height 16
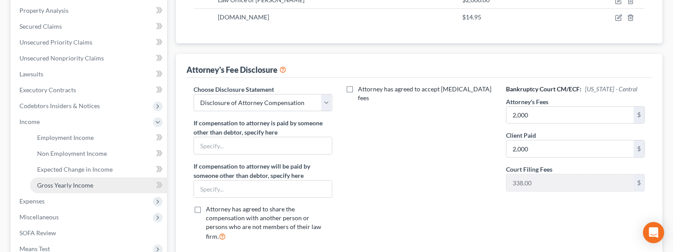
scroll to position [177, 0]
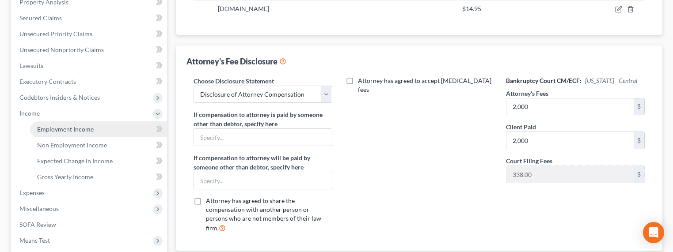
click at [47, 124] on link "Employment Income" at bounding box center [98, 129] width 137 height 16
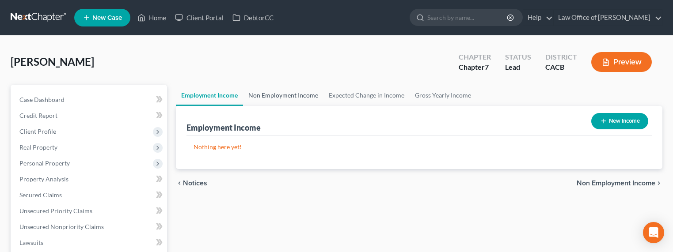
click at [278, 95] on link "Non Employment Income" at bounding box center [283, 95] width 80 height 21
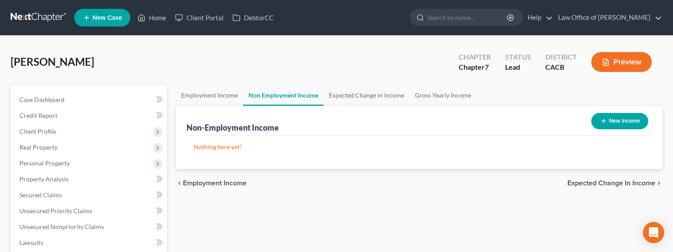
click at [635, 118] on button "New Income" at bounding box center [619, 121] width 57 height 16
select select "0"
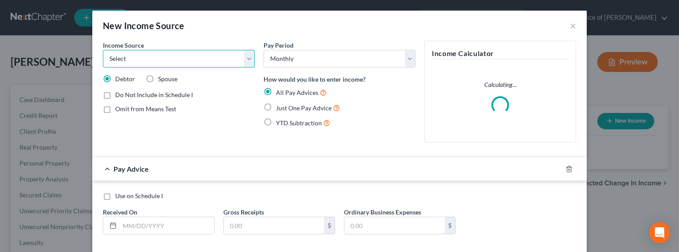
click at [243, 66] on select "Select Unemployment Disability (from employer) Pension Retirement Social Securi…" at bounding box center [179, 59] width 152 height 18
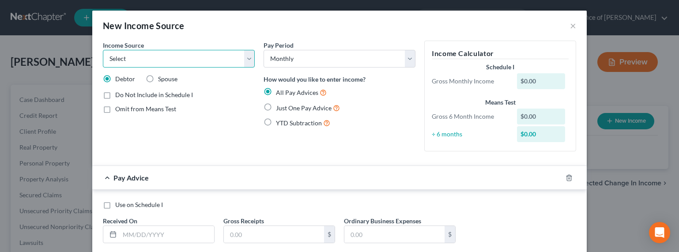
select select "4"
click at [103, 50] on select "Select Unemployment Disability (from employer) Pension Retirement Social Securi…" at bounding box center [179, 59] width 152 height 18
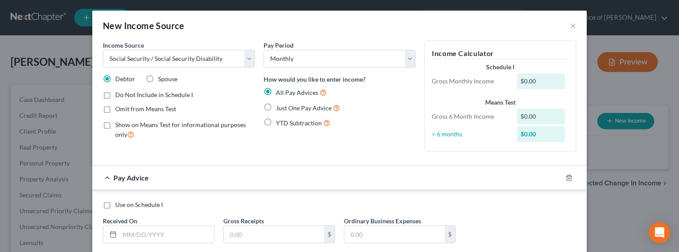
click at [312, 105] on span "Just One Pay Advice" at bounding box center [304, 108] width 56 height 8
click at [285, 105] on input "Just One Pay Advice" at bounding box center [283, 106] width 6 height 6
radio input "true"
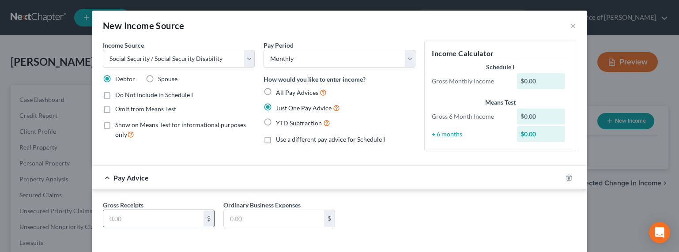
click at [166, 221] on input "text" at bounding box center [153, 218] width 100 height 17
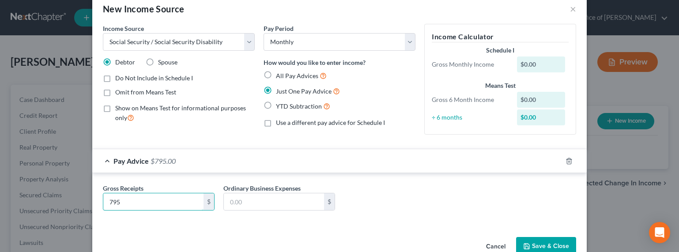
scroll to position [38, 0]
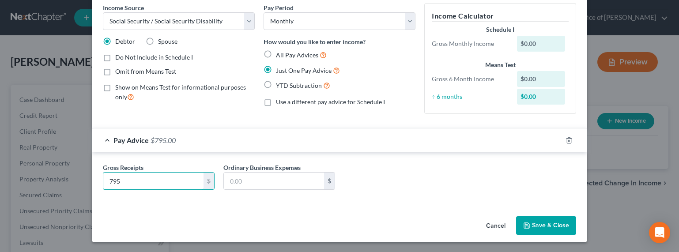
type input "795"
click at [542, 223] on button "Save & Close" at bounding box center [546, 225] width 60 height 19
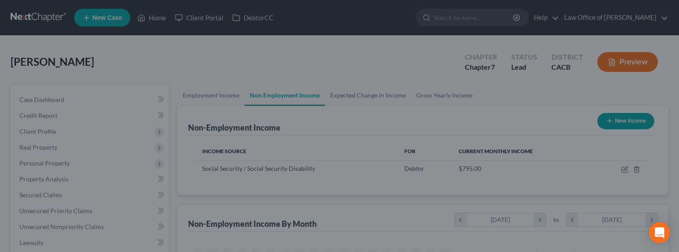
scroll to position [158, 273]
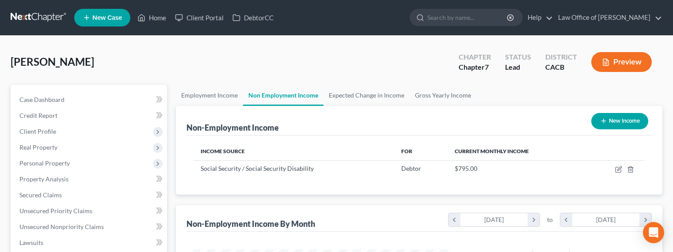
click at [619, 121] on button "New Income" at bounding box center [619, 121] width 57 height 16
select select "0"
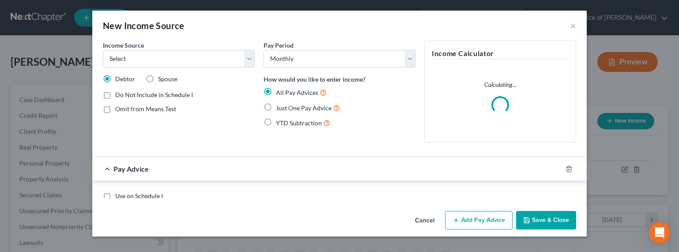
scroll to position [158, 276]
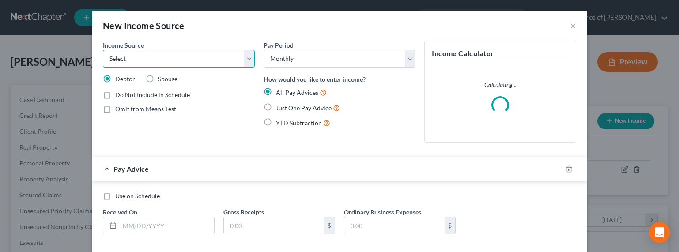
click at [157, 59] on select "Select Unemployment Disability (from employer) Pension Retirement Social Securi…" at bounding box center [179, 59] width 152 height 18
select select "13"
click at [103, 50] on select "Select Unemployment Disability (from employer) Pension Retirement Social Securi…" at bounding box center [179, 59] width 152 height 18
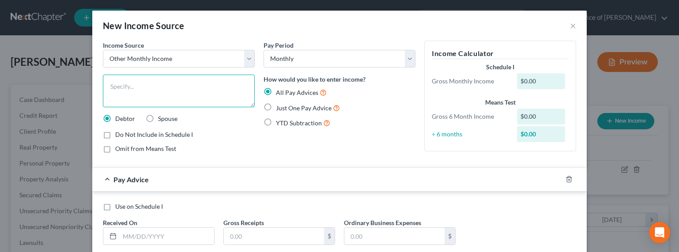
click at [161, 91] on textarea at bounding box center [179, 91] width 152 height 33
type textarea "Family Support (Zelle from Son's Corp)"
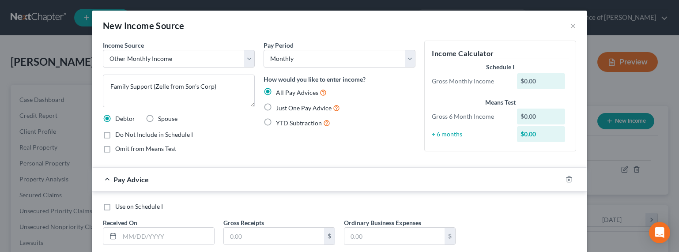
click at [299, 109] on span "Just One Pay Advice" at bounding box center [304, 108] width 56 height 8
click at [285, 109] on input "Just One Pay Advice" at bounding box center [283, 106] width 6 height 6
radio input "true"
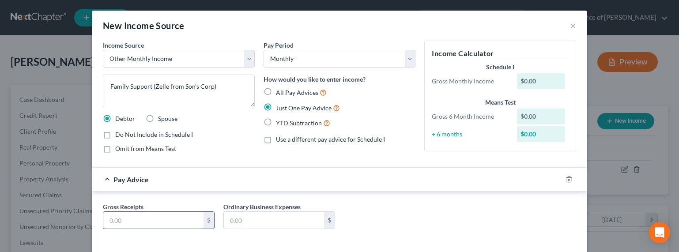
click at [125, 219] on input "text" at bounding box center [153, 220] width 100 height 17
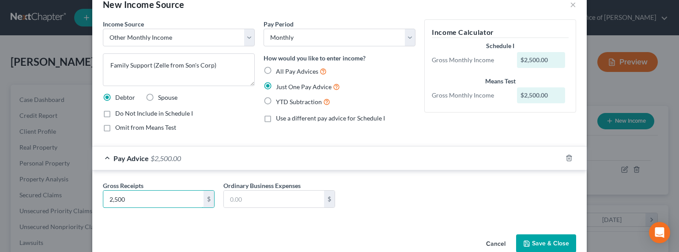
scroll to position [0, 0]
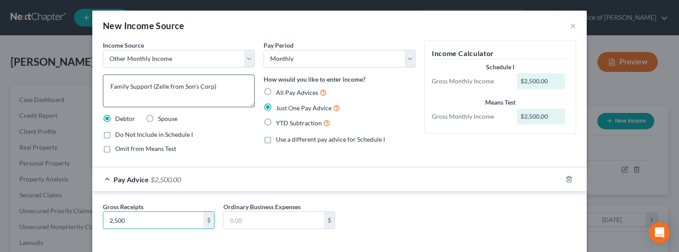
type input "2,500"
click at [213, 99] on textarea "Family Support (Zelle from Son's Corp)" at bounding box center [179, 91] width 152 height 33
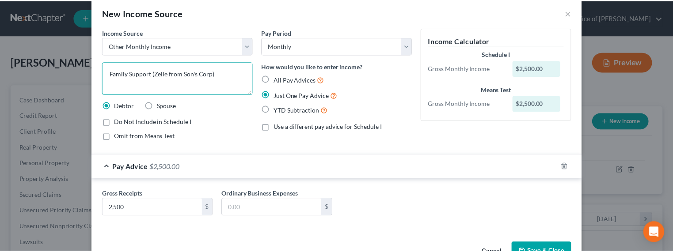
scroll to position [39, 0]
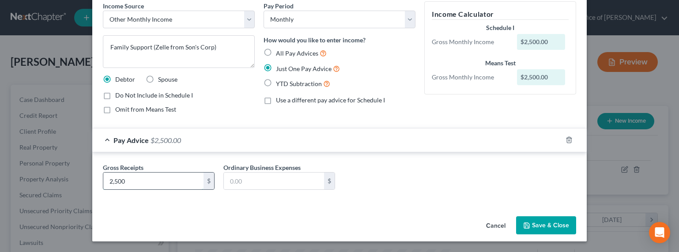
click at [110, 181] on input "2,500" at bounding box center [153, 181] width 100 height 17
click at [112, 181] on input "2,500" at bounding box center [153, 181] width 100 height 17
click at [538, 223] on button "Save & Close" at bounding box center [546, 225] width 60 height 19
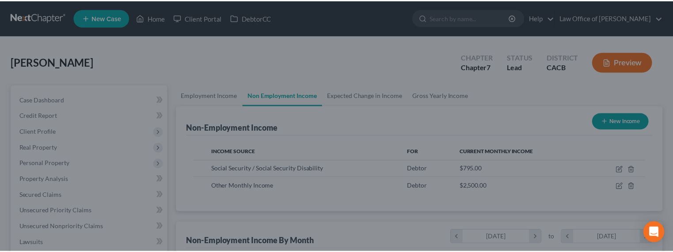
scroll to position [441506, 441391]
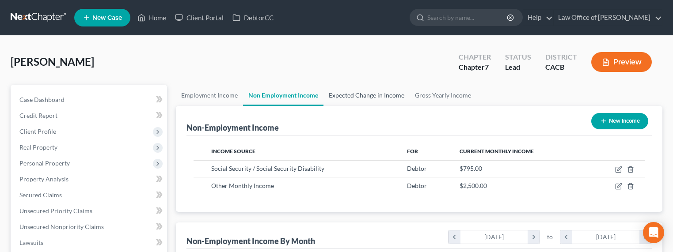
click at [356, 96] on link "Expected Change in Income" at bounding box center [366, 95] width 86 height 21
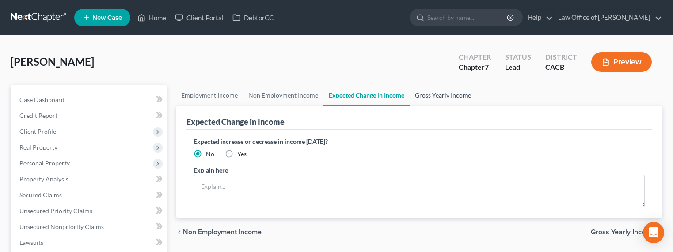
click at [422, 97] on link "Gross Yearly Income" at bounding box center [442, 95] width 67 height 21
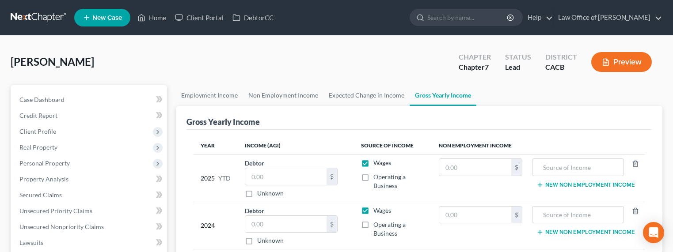
click at [373, 179] on label "Operating a Business" at bounding box center [399, 182] width 52 height 18
click at [377, 178] on input "Operating a Business" at bounding box center [380, 176] width 6 height 6
checkbox input "true"
click at [373, 162] on label "Wages" at bounding box center [382, 163] width 18 height 9
click at [377, 162] on input "Wages" at bounding box center [380, 162] width 6 height 6
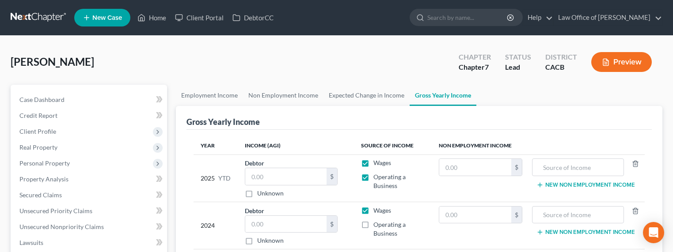
checkbox input "false"
click at [549, 166] on input "text" at bounding box center [578, 167] width 82 height 17
click at [373, 177] on label "Operating a Business" at bounding box center [399, 182] width 52 height 18
click at [377, 177] on input "Operating a Business" at bounding box center [380, 176] width 6 height 6
checkbox input "false"
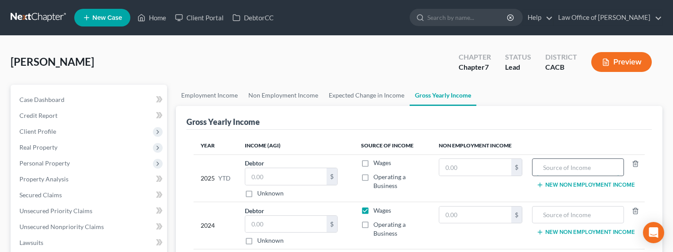
click at [570, 172] on input "text" at bounding box center [578, 167] width 82 height 17
type input "S"
drag, startPoint x: 366, startPoint y: 179, endPoint x: 367, endPoint y: 175, distance: 4.6
click at [373, 179] on label "Operating a Business" at bounding box center [399, 182] width 52 height 18
click at [377, 178] on input "Operating a Business" at bounding box center [380, 176] width 6 height 6
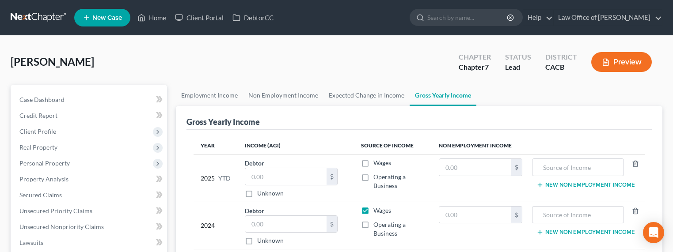
checkbox input "true"
click at [267, 180] on input "text" at bounding box center [285, 176] width 81 height 17
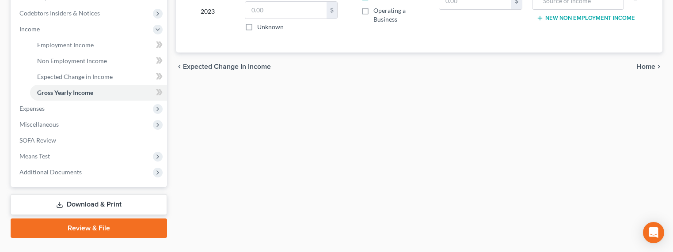
scroll to position [280, 0]
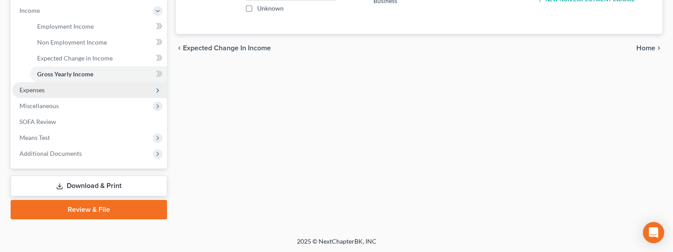
type input "6,530"
click at [37, 91] on span "Expenses" at bounding box center [31, 90] width 25 height 8
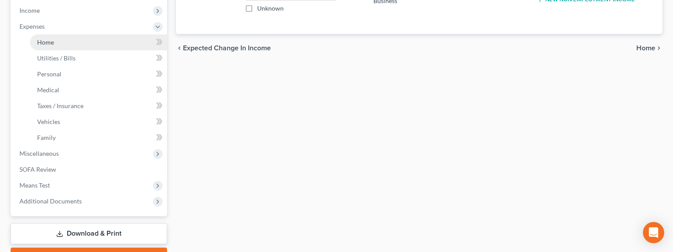
click at [49, 42] on span "Home" at bounding box center [45, 42] width 17 height 8
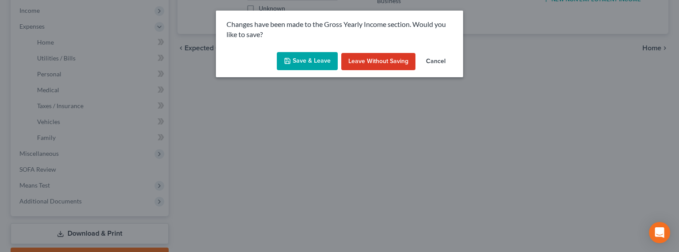
click at [331, 65] on button "Save & Leave" at bounding box center [307, 61] width 61 height 19
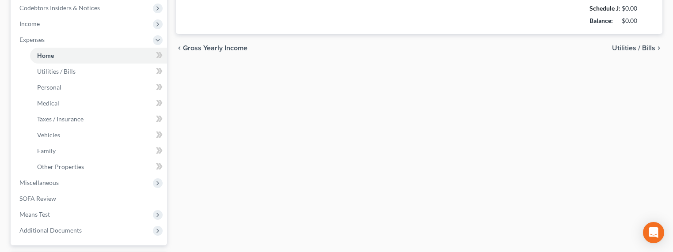
type input "0.00"
radio input "true"
type input "0.00"
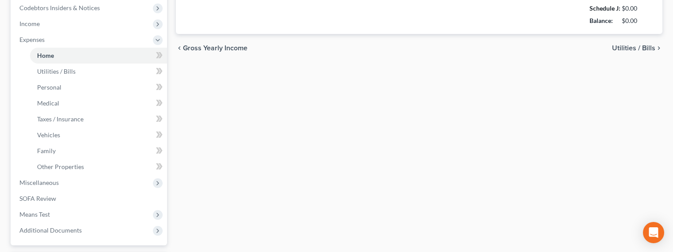
type input "0.00"
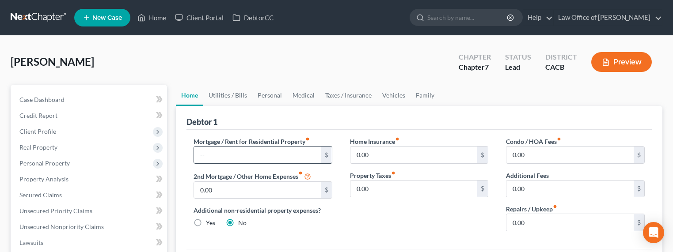
click at [263, 155] on input "text" at bounding box center [257, 155] width 127 height 17
type input "1,500"
click at [221, 96] on link "Utilities / Bills" at bounding box center [227, 95] width 49 height 21
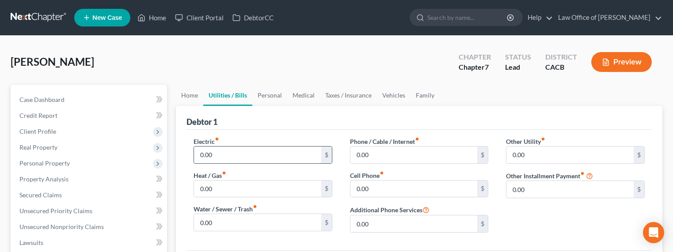
click at [212, 155] on input "0.00" at bounding box center [257, 155] width 127 height 17
type input "120"
type input "50"
type input "60"
type input "120"
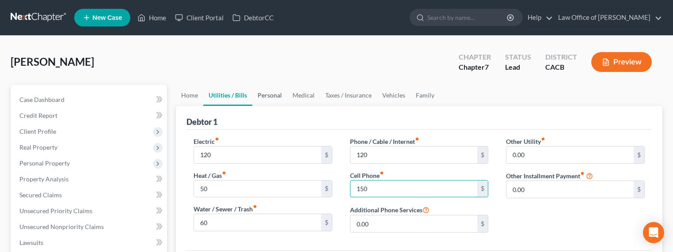
type input "150"
click at [263, 99] on link "Personal" at bounding box center [269, 95] width 35 height 21
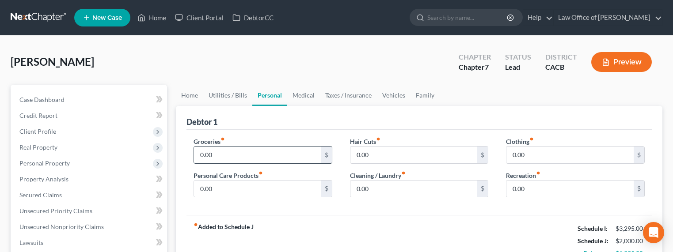
click at [227, 153] on input "0.00" at bounding box center [257, 155] width 127 height 17
type input "350"
type input "50"
type input "25"
type input "30"
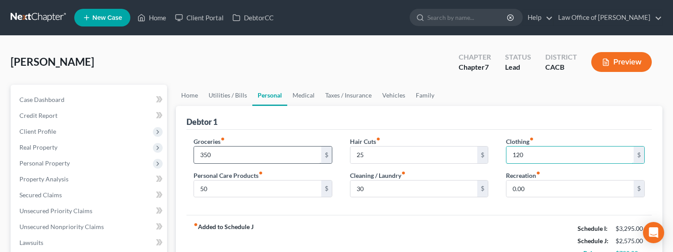
type input "120"
type input "160"
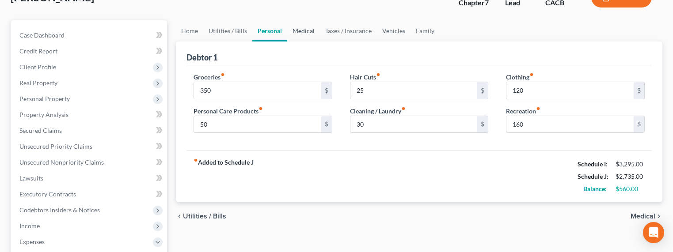
click at [294, 30] on link "Medical" at bounding box center [303, 30] width 33 height 21
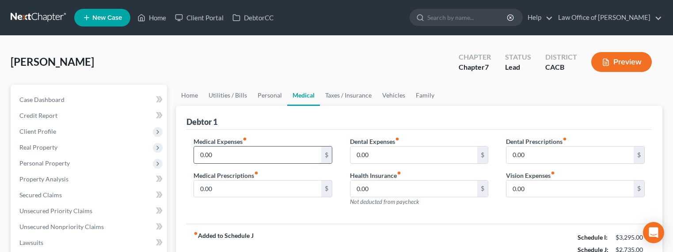
click at [218, 152] on input "0.00" at bounding box center [257, 155] width 127 height 17
type input "35.36"
click at [340, 88] on link "Taxes / Insurance" at bounding box center [348, 95] width 57 height 21
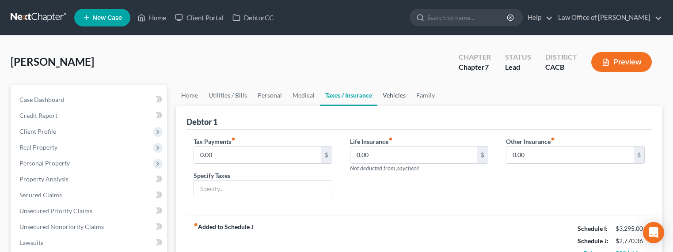
click at [403, 92] on link "Vehicles" at bounding box center [394, 95] width 34 height 21
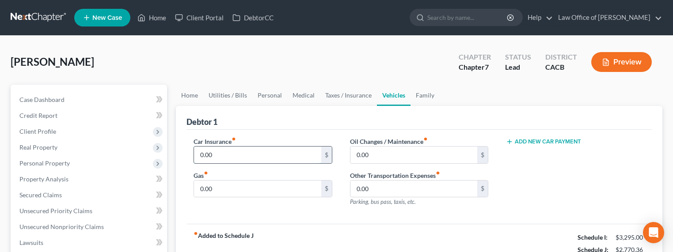
click at [238, 159] on input "0.00" at bounding box center [257, 155] width 127 height 17
click at [226, 192] on input "0.00" at bounding box center [257, 189] width 127 height 17
click at [365, 192] on input "0.00" at bounding box center [413, 189] width 127 height 17
click at [384, 186] on input "0.00" at bounding box center [413, 189] width 127 height 17
drag, startPoint x: 385, startPoint y: 187, endPoint x: 331, endPoint y: 187, distance: 54.3
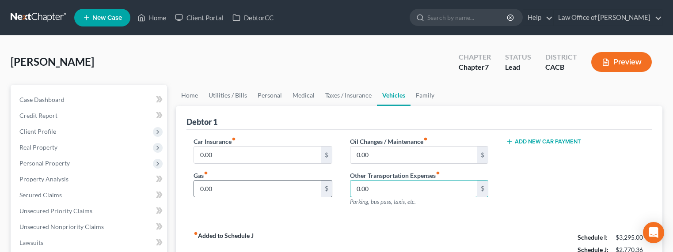
click at [331, 187] on div "Car Insurance fiber_manual_record 0.00 $ Gas fiber_manual_record 0.00 $ Oil Cha…" at bounding box center [419, 175] width 469 height 77
type input "120"
click at [419, 91] on link "Family" at bounding box center [424, 95] width 29 height 21
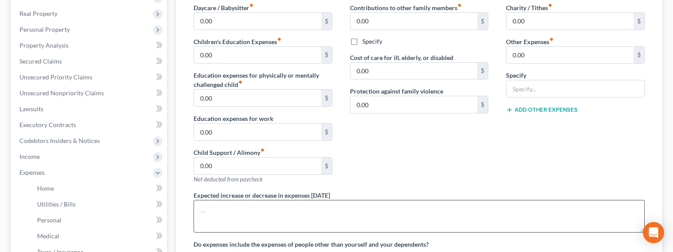
scroll to position [189, 0]
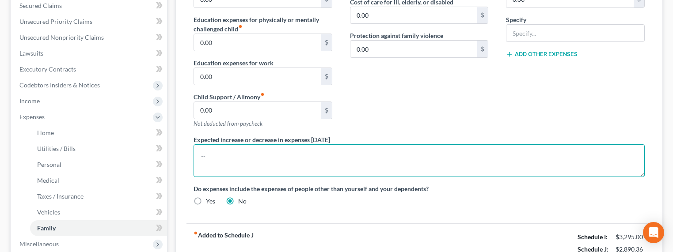
click at [344, 154] on textarea at bounding box center [418, 160] width 451 height 33
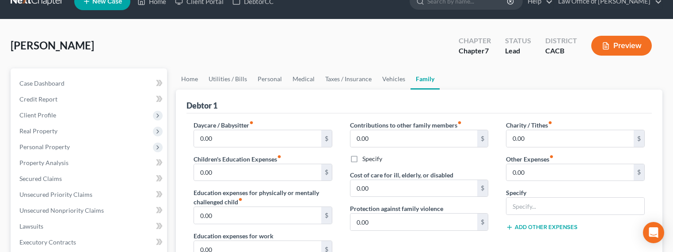
scroll to position [0, 0]
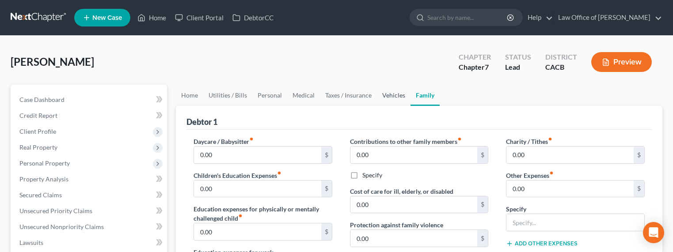
type textarea "Debtor has no vehicle and takes public transportation. If needed, drives son's …"
click at [391, 94] on link "Vehicles" at bounding box center [394, 95] width 34 height 21
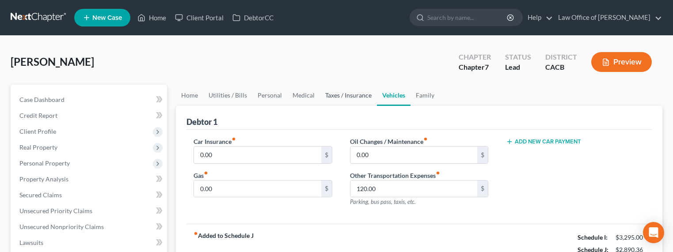
click at [339, 98] on link "Taxes / Insurance" at bounding box center [348, 95] width 57 height 21
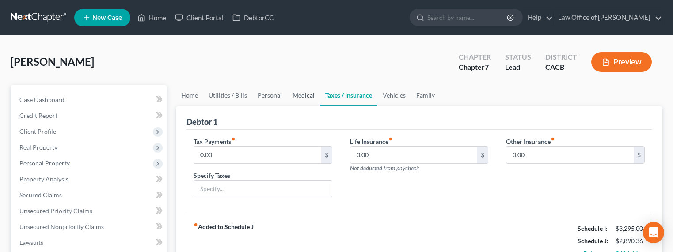
click at [291, 95] on link "Medical" at bounding box center [303, 95] width 33 height 21
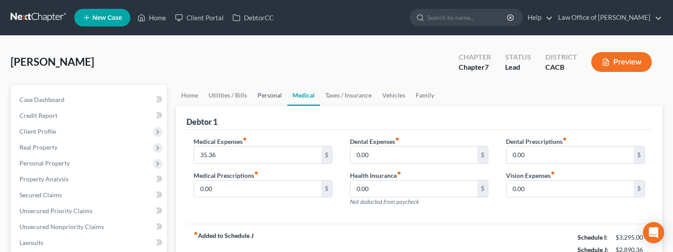
click at [262, 93] on link "Personal" at bounding box center [269, 95] width 35 height 21
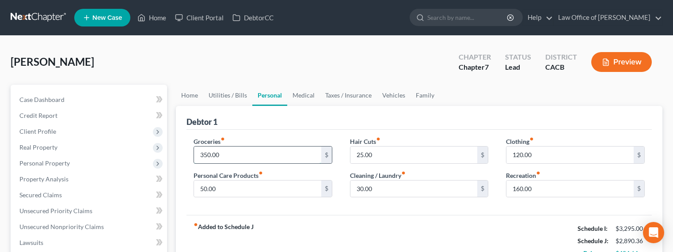
click at [204, 154] on input "350.00" at bounding box center [257, 155] width 127 height 17
click at [207, 151] on input "350.00" at bounding box center [257, 155] width 127 height 17
drag, startPoint x: 204, startPoint y: 154, endPoint x: 199, endPoint y: 154, distance: 4.9
click at [199, 154] on input "350.00" at bounding box center [257, 155] width 127 height 17
type input "550.00"
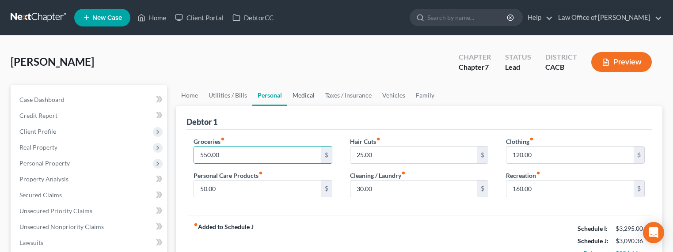
click at [306, 94] on link "Medical" at bounding box center [303, 95] width 33 height 21
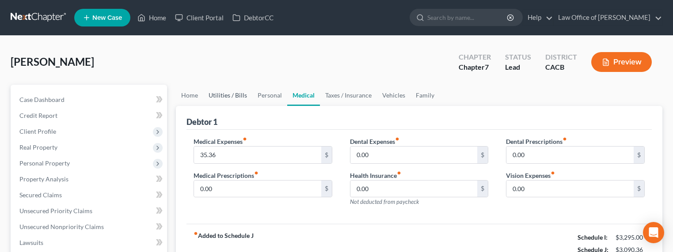
click at [213, 97] on link "Utilities / Bills" at bounding box center [227, 95] width 49 height 21
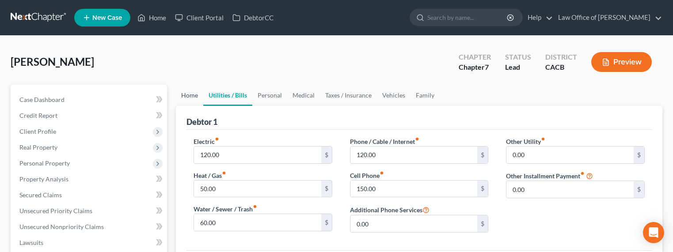
click at [186, 96] on link "Home" at bounding box center [189, 95] width 27 height 21
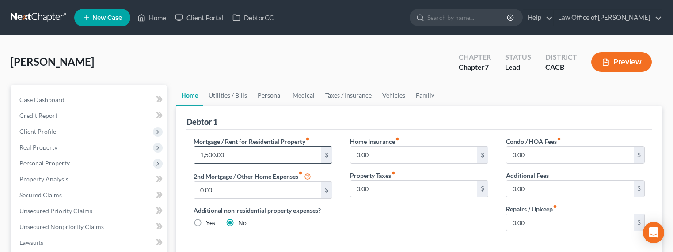
click at [211, 156] on input "1,500.00" at bounding box center [257, 155] width 127 height 17
click at [208, 154] on input "1,500.00" at bounding box center [257, 155] width 127 height 17
click at [206, 154] on input "1,500.00" at bounding box center [257, 155] width 127 height 17
click at [207, 154] on input "1,500.00" at bounding box center [257, 155] width 127 height 17
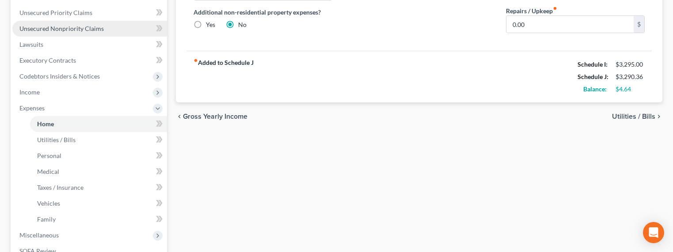
type input "1,700.00"
click at [76, 26] on span "Unsecured Nonpriority Claims" at bounding box center [61, 29] width 84 height 8
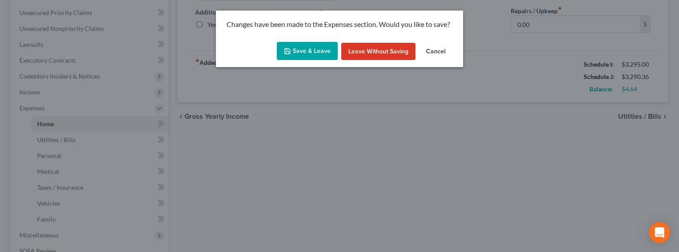
click at [318, 57] on button "Save & Leave" at bounding box center [307, 51] width 61 height 19
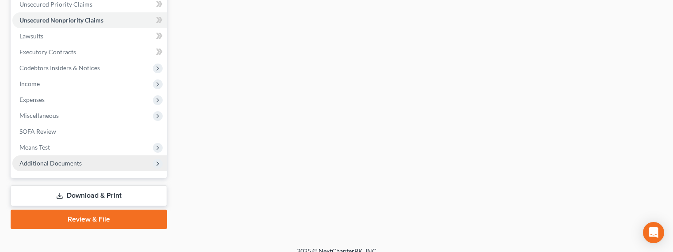
scroll to position [216, 0]
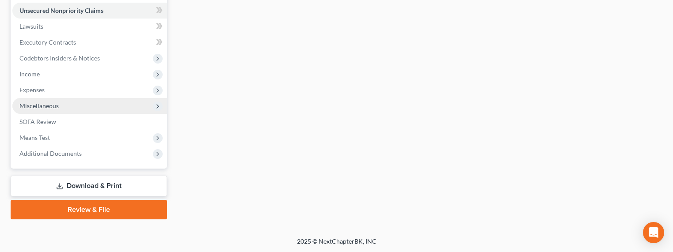
click at [38, 106] on span "Miscellaneous" at bounding box center [38, 106] width 39 height 8
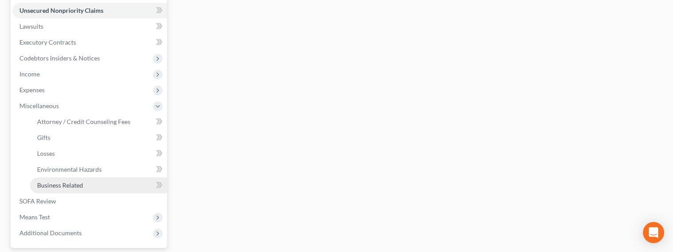
click at [61, 183] on span "Business Related" at bounding box center [60, 186] width 46 height 8
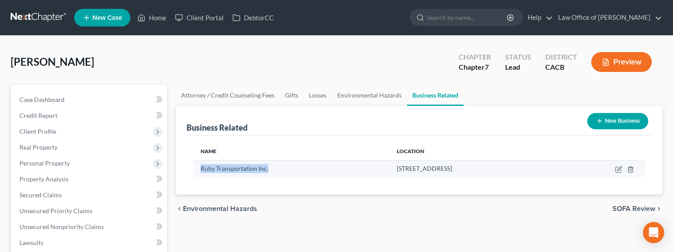
drag, startPoint x: 270, startPoint y: 169, endPoint x: 199, endPoint y: 167, distance: 71.6
click at [199, 167] on td "Ruby Transportation Inc." at bounding box center [291, 168] width 197 height 17
copy span "Ruby Transportation Inc."
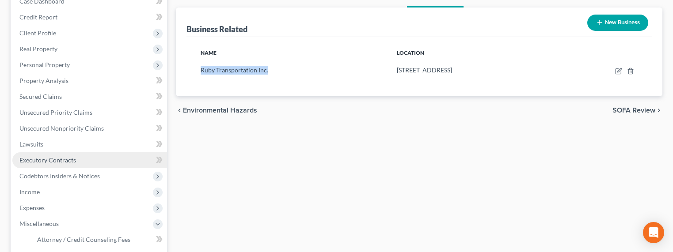
scroll to position [101, 0]
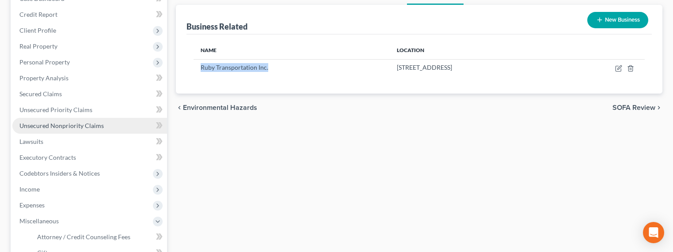
click at [54, 127] on span "Unsecured Nonpriority Claims" at bounding box center [61, 126] width 84 height 8
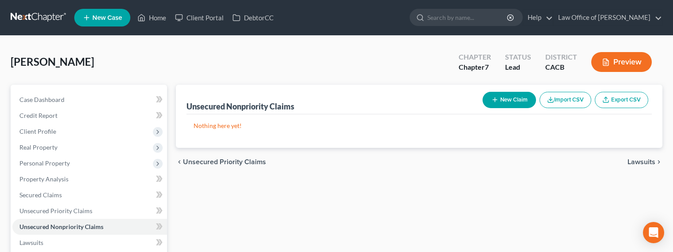
click at [496, 100] on icon "button" at bounding box center [494, 99] width 7 height 7
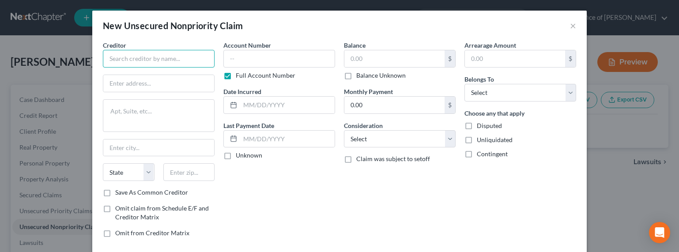
click at [168, 56] on input "text" at bounding box center [159, 59] width 112 height 18
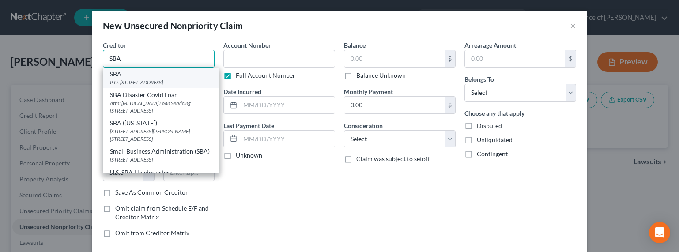
type input "SBA"
click at [141, 74] on div "SBA" at bounding box center [161, 74] width 102 height 9
type input "P.O. Box 3918"
type input "[GEOGRAPHIC_DATA]"
select select "38"
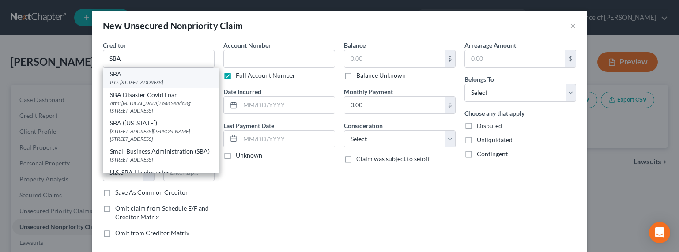
type input "97208"
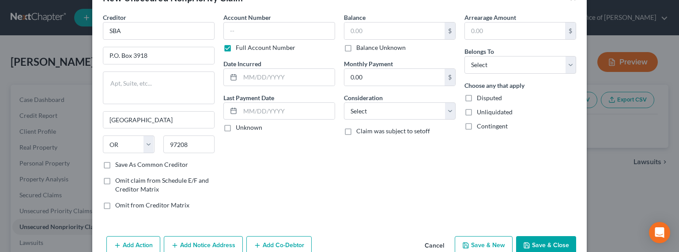
scroll to position [48, 0]
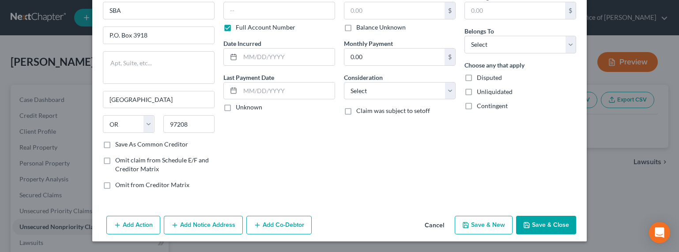
click at [266, 227] on button "Add Co-Debtor" at bounding box center [278, 225] width 65 height 19
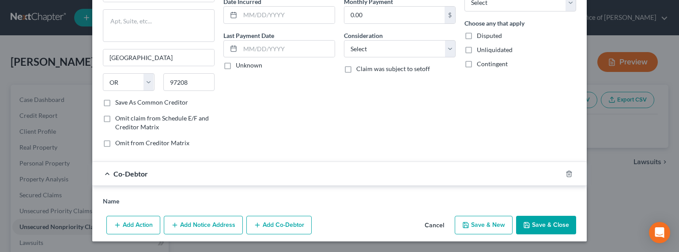
scroll to position [142, 0]
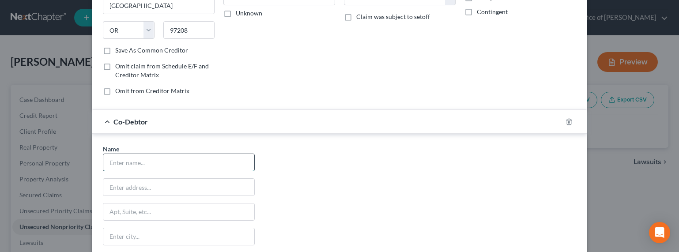
click at [160, 159] on input "text" at bounding box center [178, 162] width 151 height 17
type input "Ruby Transportation Inc."
type input "j"
type input "[STREET_ADDRESS]"
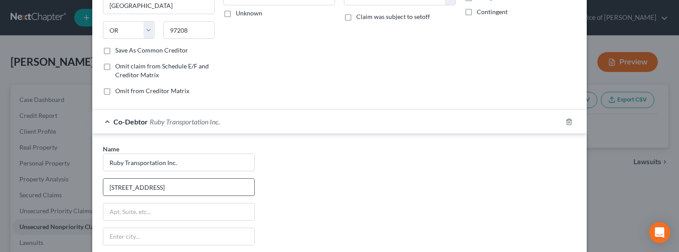
scroll to position [254, 0]
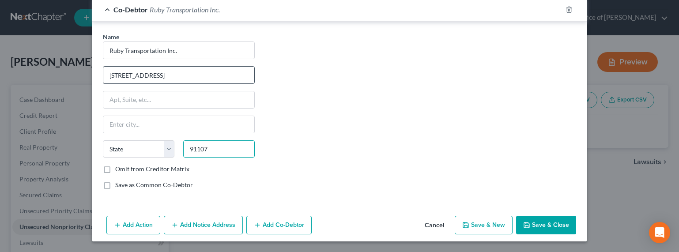
type input "91107"
type input "[GEOGRAPHIC_DATA]"
select select "4"
click at [129, 182] on label "Save as Common Co-Debtor" at bounding box center [154, 185] width 78 height 9
click at [125, 182] on input "Save as Common Co-Debtor" at bounding box center [122, 184] width 6 height 6
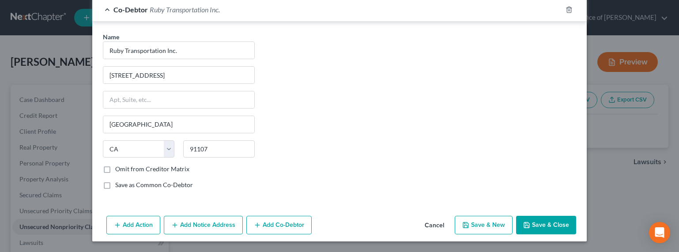
checkbox input "true"
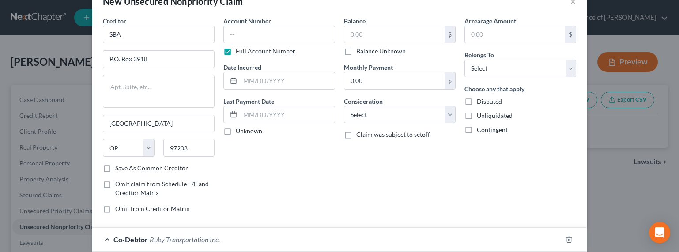
scroll to position [0, 0]
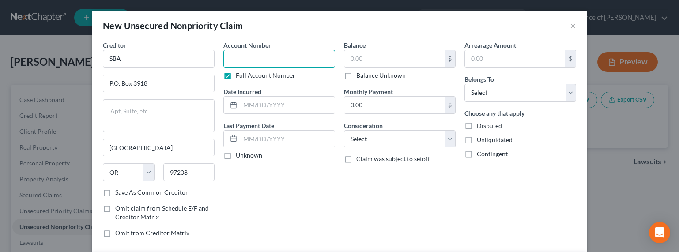
click at [257, 59] on input "text" at bounding box center [279, 59] width 112 height 18
type input "TBA"
type input "2021"
click at [360, 75] on label "Balance Unknown" at bounding box center [380, 75] width 49 height 9
click at [360, 75] on input "Balance Unknown" at bounding box center [363, 74] width 6 height 6
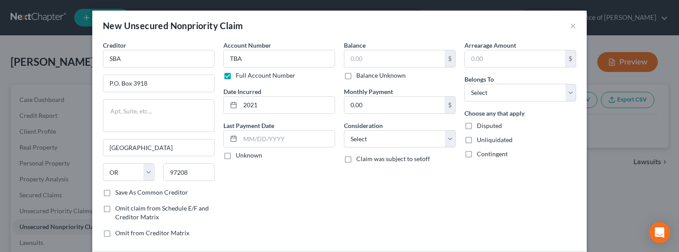
checkbox input "true"
type input "0.00"
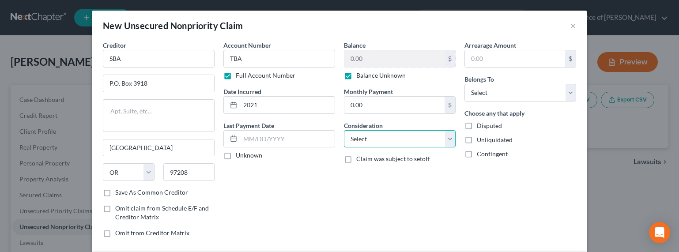
click at [379, 140] on select "Select Cable / Satellite Services Collection Agency Credit Card Debt Debt Couns…" at bounding box center [400, 139] width 112 height 18
select select "14"
click at [344, 130] on select "Select Cable / Satellite Services Collection Agency Credit Card Debt Debt Couns…" at bounding box center [400, 139] width 112 height 18
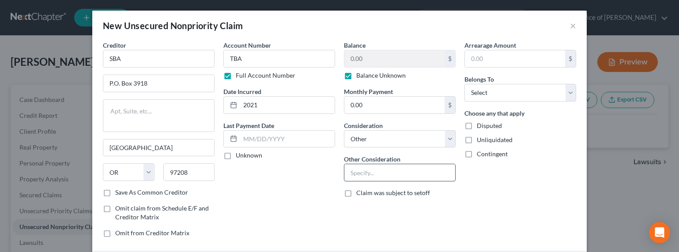
click at [374, 172] on input "text" at bounding box center [399, 172] width 111 height 17
type input "EIDL Loan (Contingent)"
click at [490, 92] on select "Select Debtor 1 Only Debtor 2 Only Debtor 1 And Debtor 2 Only At Least One Of T…" at bounding box center [521, 93] width 112 height 18
select select "3"
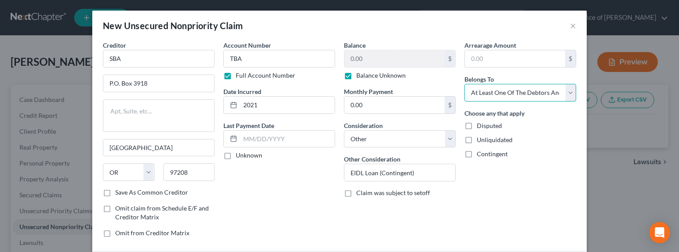
click at [465, 84] on select "Select Debtor 1 Only Debtor 2 Only Debtor 1 And Debtor 2 Only At Least One Of T…" at bounding box center [521, 93] width 112 height 18
click at [482, 125] on span "Disputed" at bounding box center [489, 126] width 25 height 8
click at [482, 125] on input "Disputed" at bounding box center [484, 124] width 6 height 6
checkbox input "true"
click at [486, 153] on span "Contingent" at bounding box center [492, 154] width 31 height 8
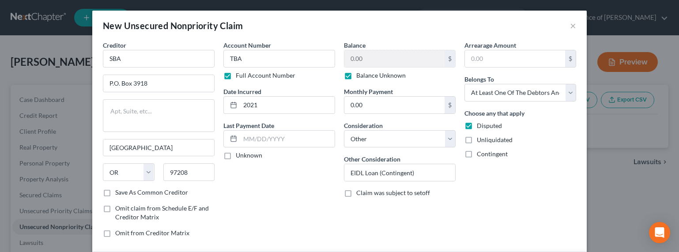
click at [486, 153] on input "Contingent" at bounding box center [484, 153] width 6 height 6
checkbox input "true"
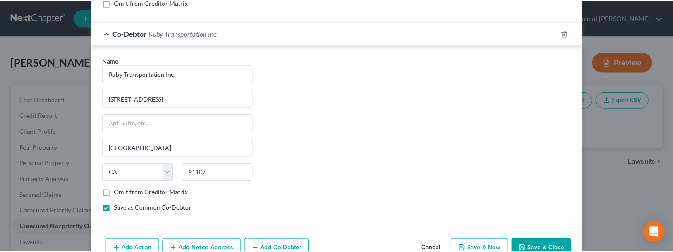
scroll to position [254, 0]
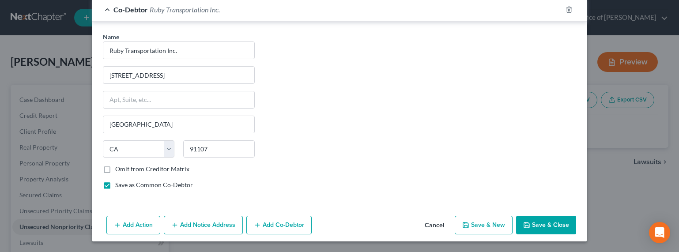
click at [530, 224] on button "Save & Close" at bounding box center [546, 225] width 60 height 19
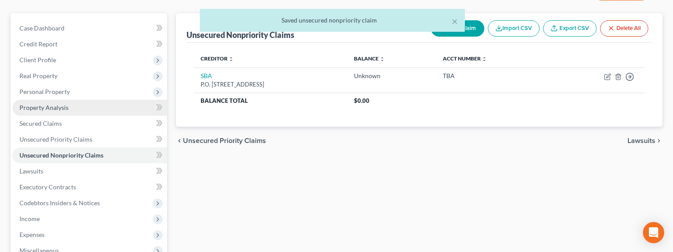
scroll to position [106, 0]
